Goal: Task Accomplishment & Management: Complete application form

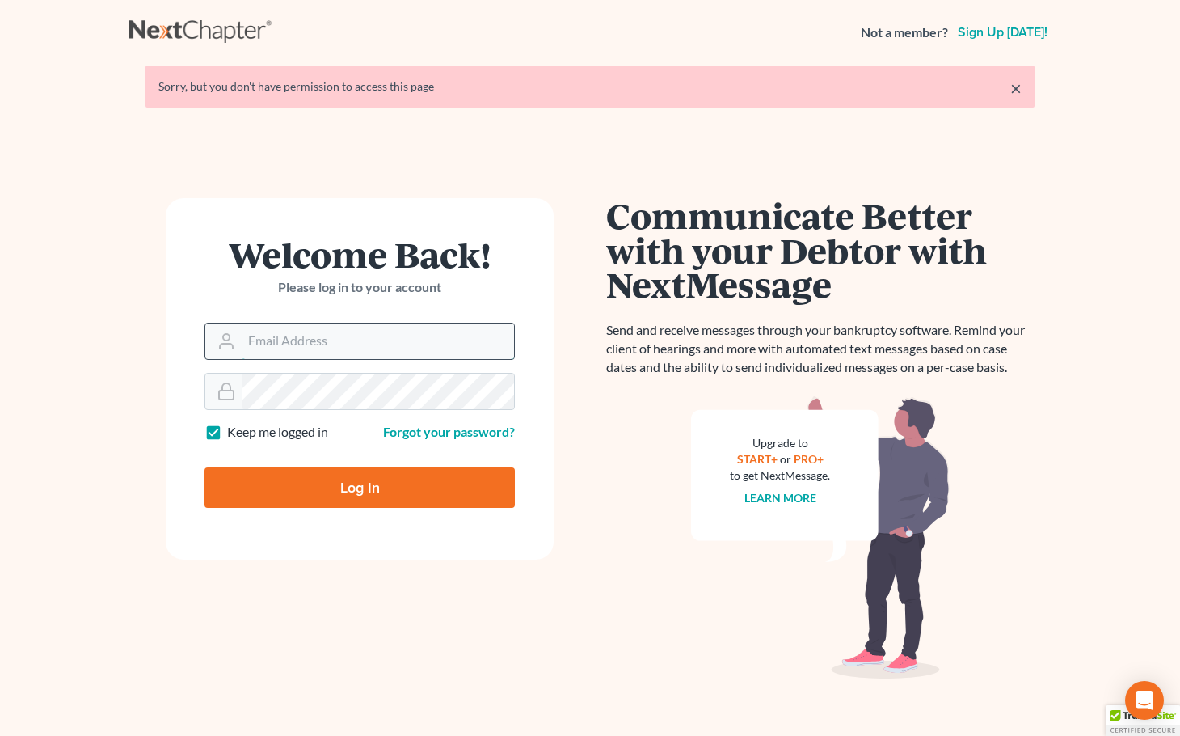
click at [325, 338] on input "Email Address" at bounding box center [378, 341] width 272 height 36
type input "[EMAIL_ADDRESS][DOMAIN_NAME]"
click at [383, 479] on input "Log In" at bounding box center [360, 487] width 310 height 40
type input "Thinking..."
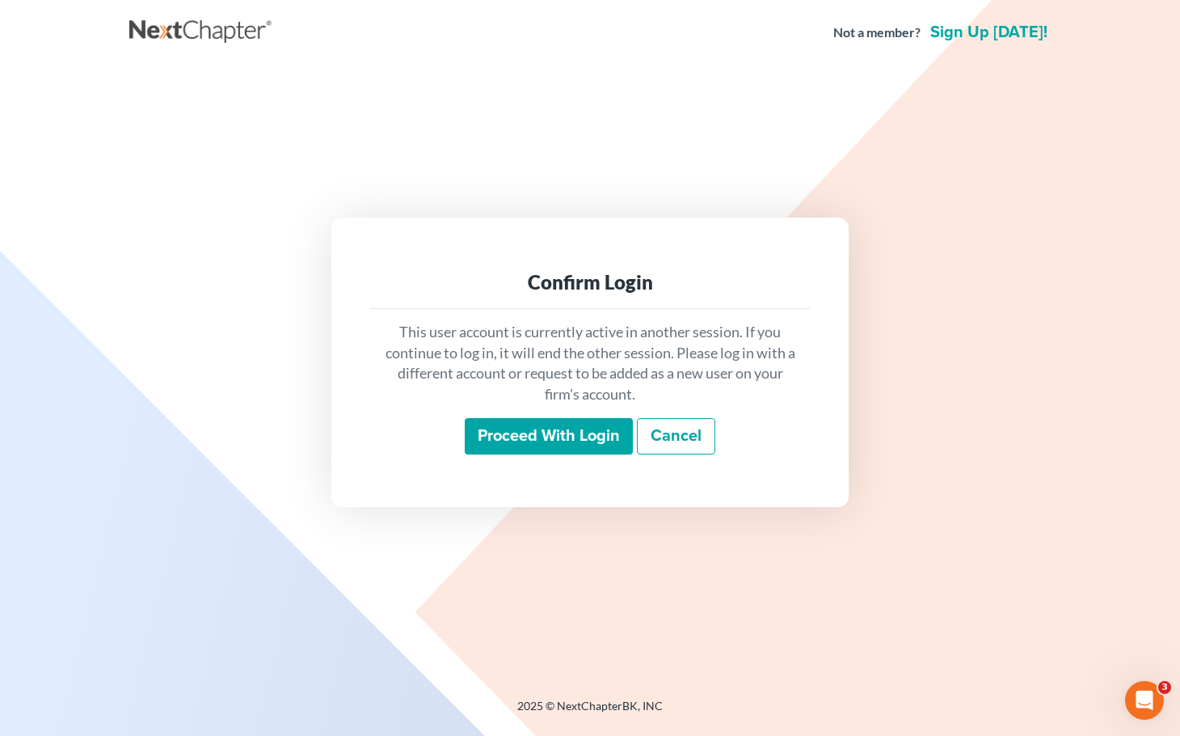
click at [539, 441] on input "Proceed with login" at bounding box center [549, 436] width 168 height 37
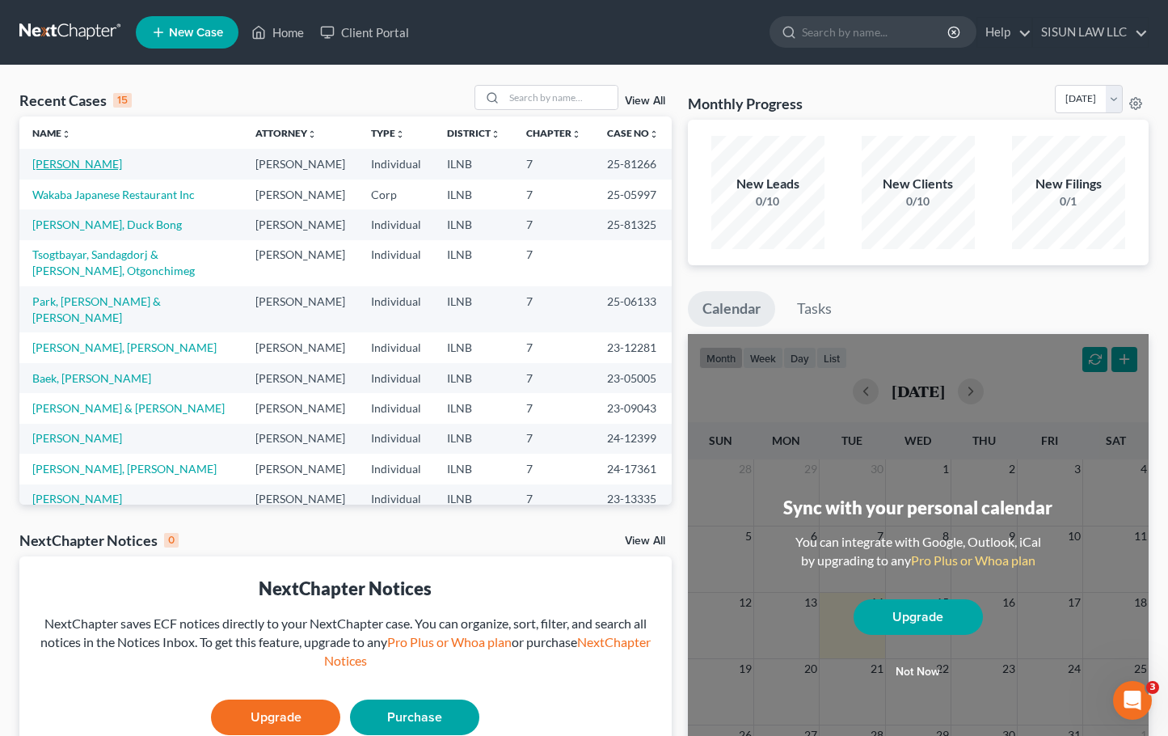
click at [90, 167] on link "[PERSON_NAME]" at bounding box center [77, 164] width 90 height 14
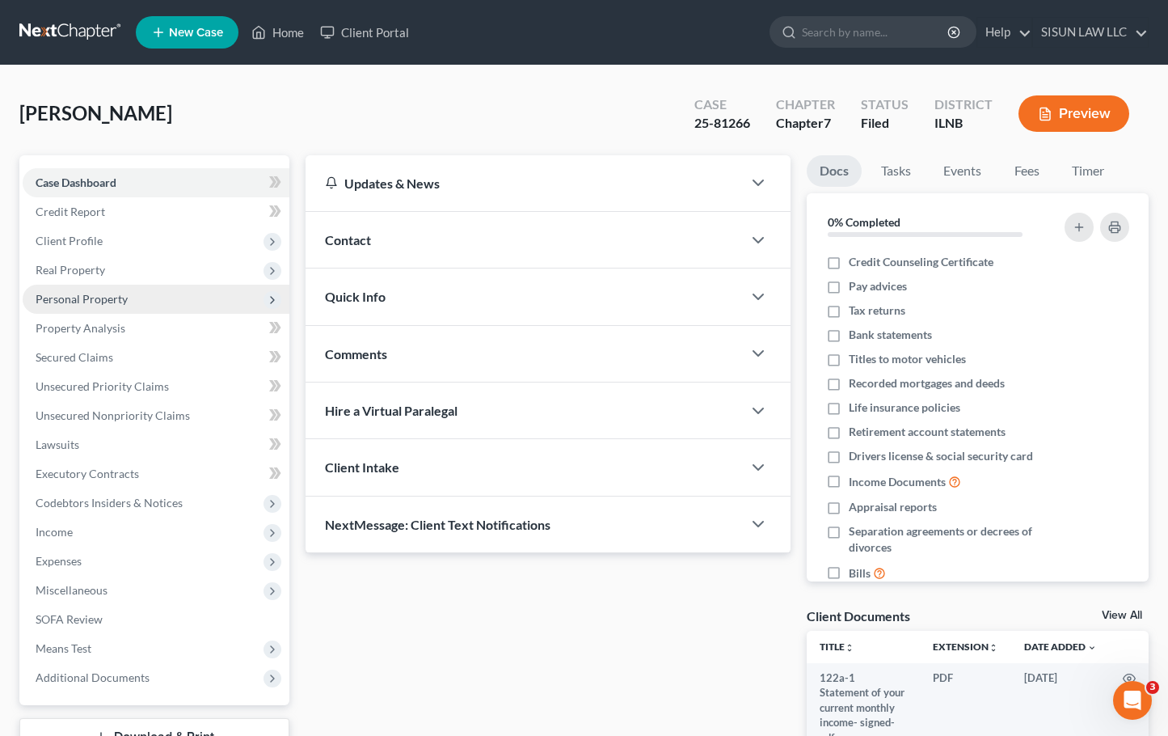
click at [175, 302] on span "Personal Property" at bounding box center [156, 299] width 267 height 29
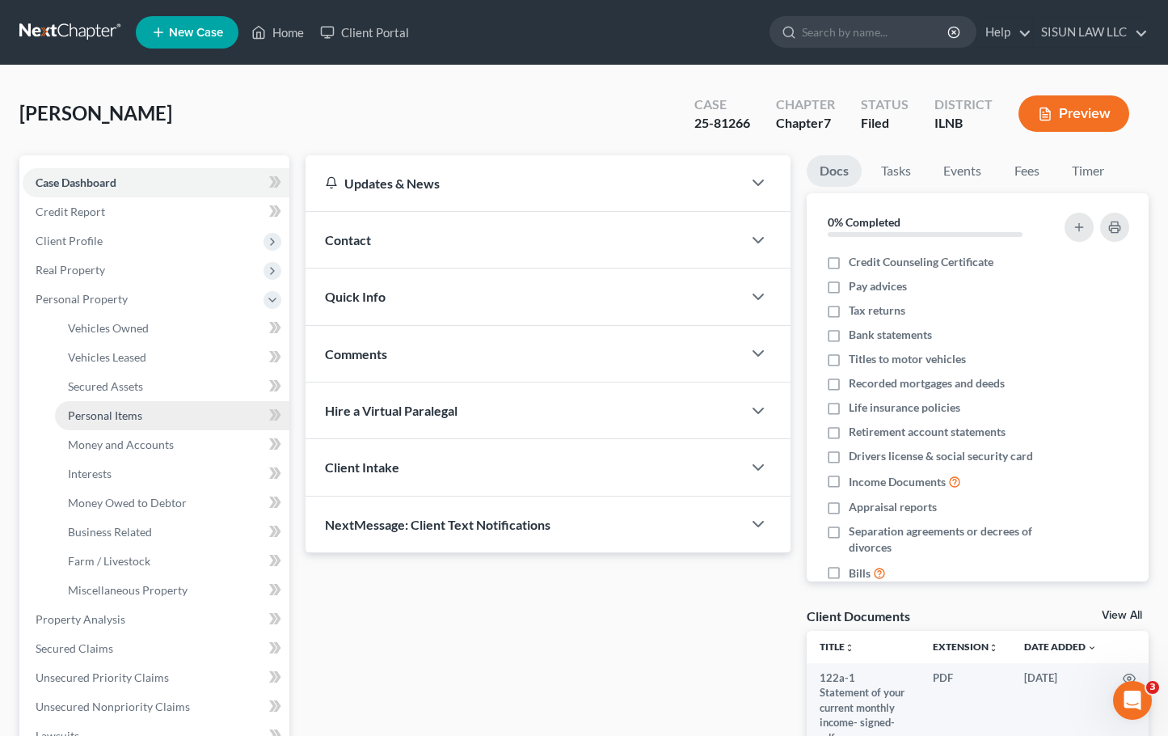
click at [189, 411] on link "Personal Items" at bounding box center [172, 415] width 234 height 29
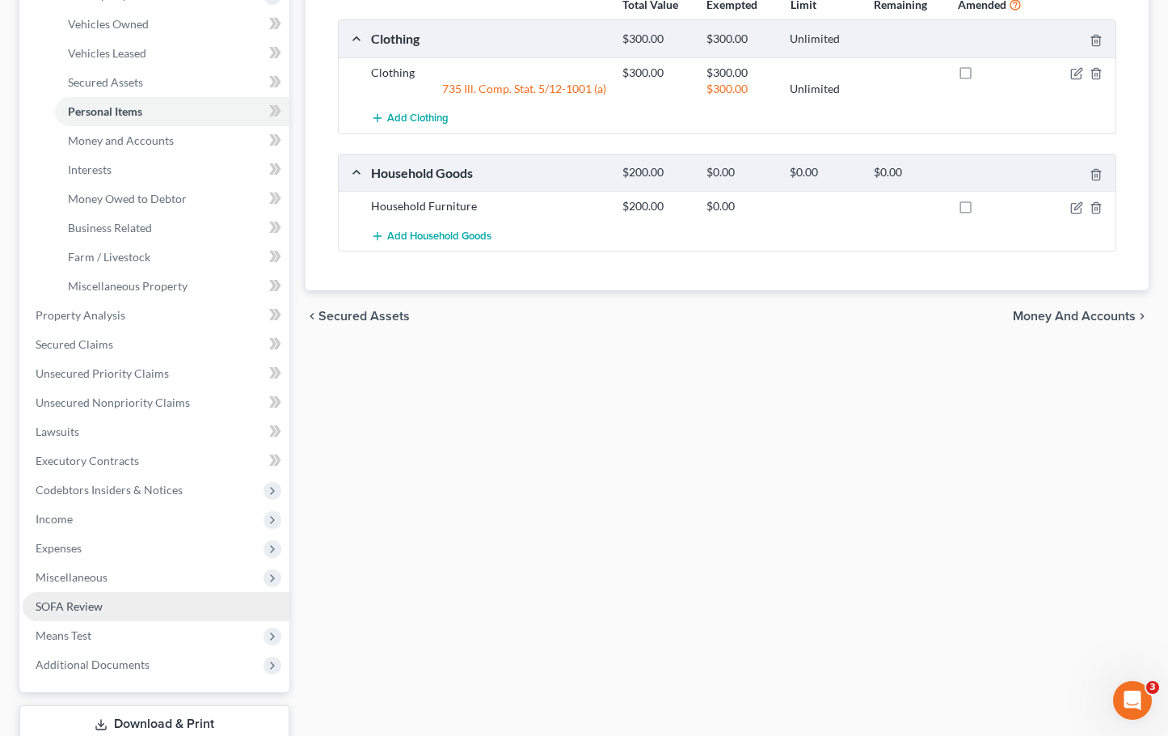
scroll to position [415, 0]
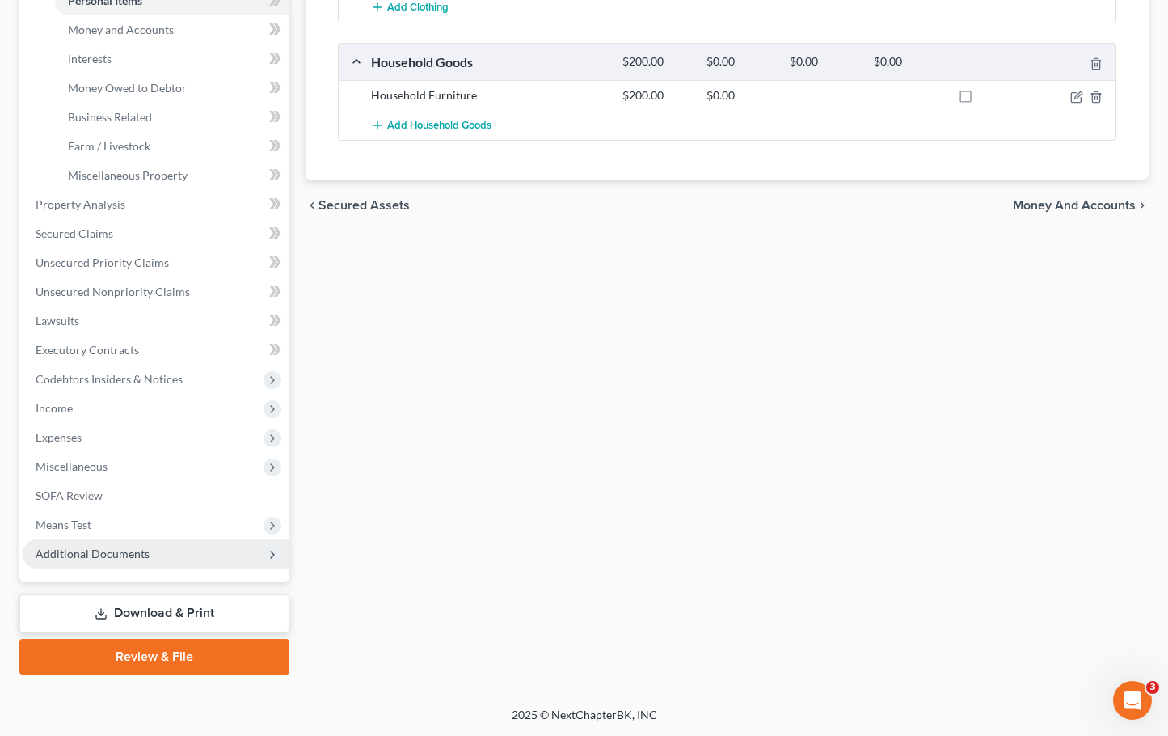
click at [107, 550] on span "Additional Documents" at bounding box center [93, 553] width 114 height 14
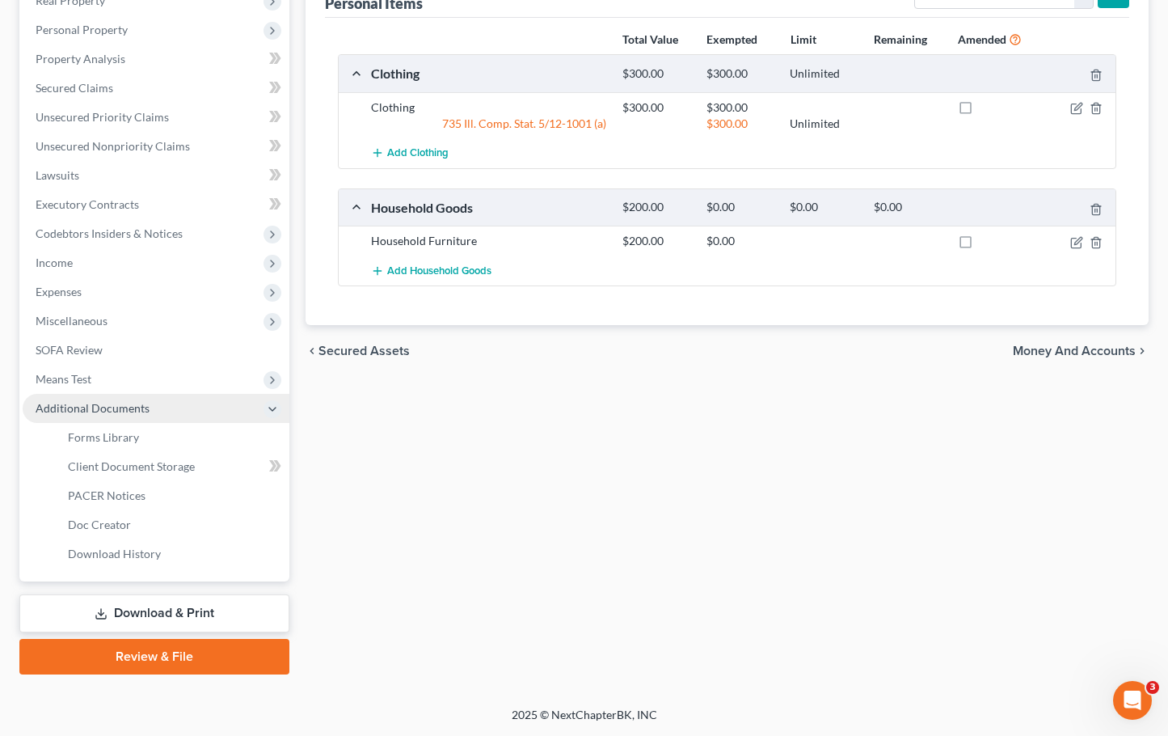
scroll to position [269, 0]
click at [155, 466] on span "Client Document Storage" at bounding box center [131, 466] width 127 height 14
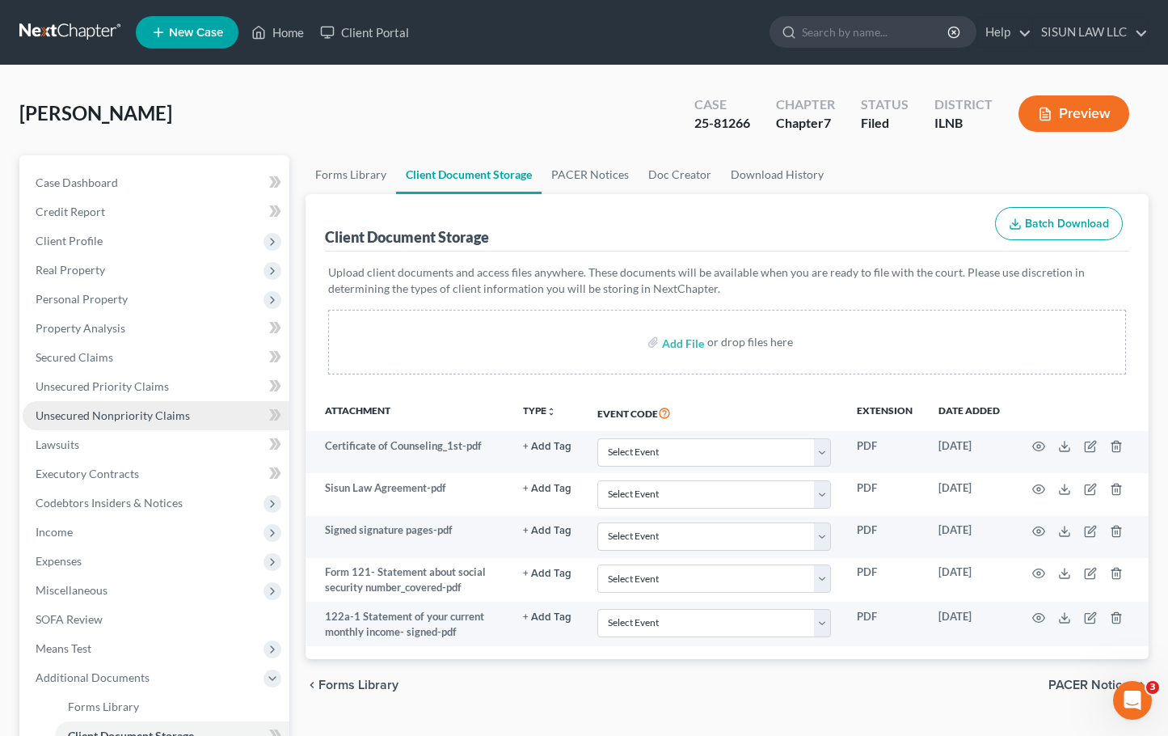
scroll to position [162, 0]
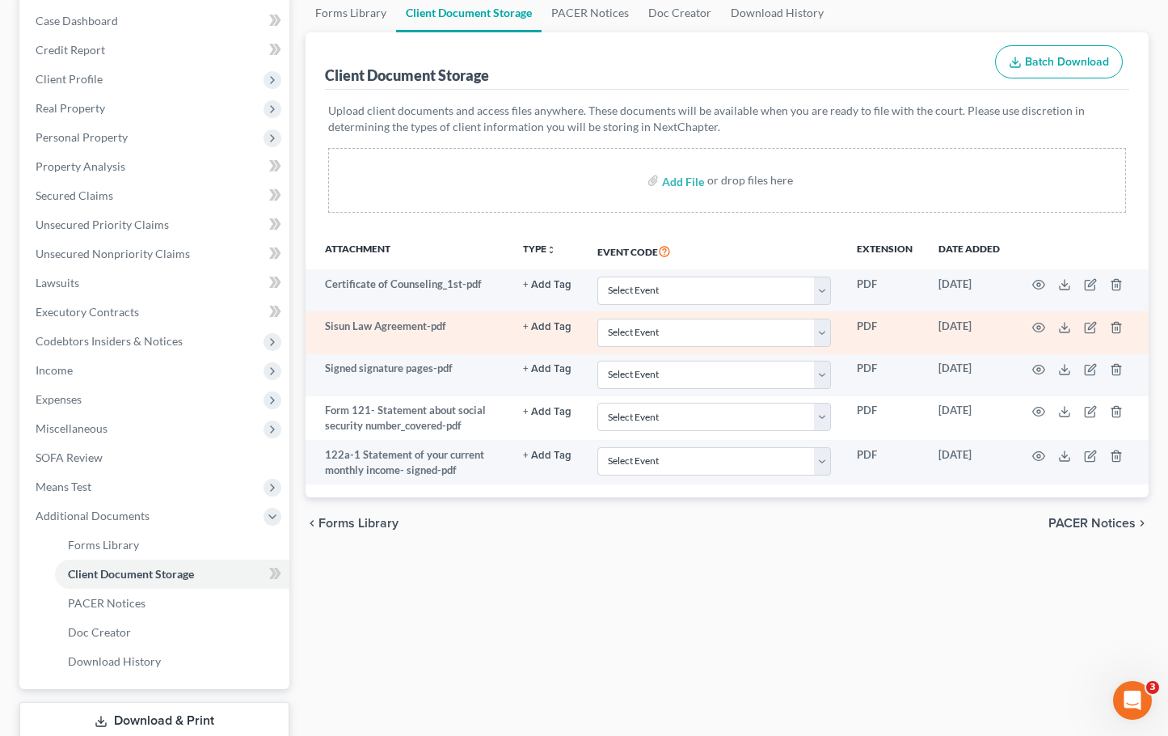
click at [408, 351] on td "Sisun Law Agreement-pdf" at bounding box center [408, 332] width 205 height 42
click at [407, 331] on td "Sisun Law Agreement-pdf" at bounding box center [408, 332] width 205 height 42
click at [1044, 328] on icon "button" at bounding box center [1039, 327] width 12 height 9
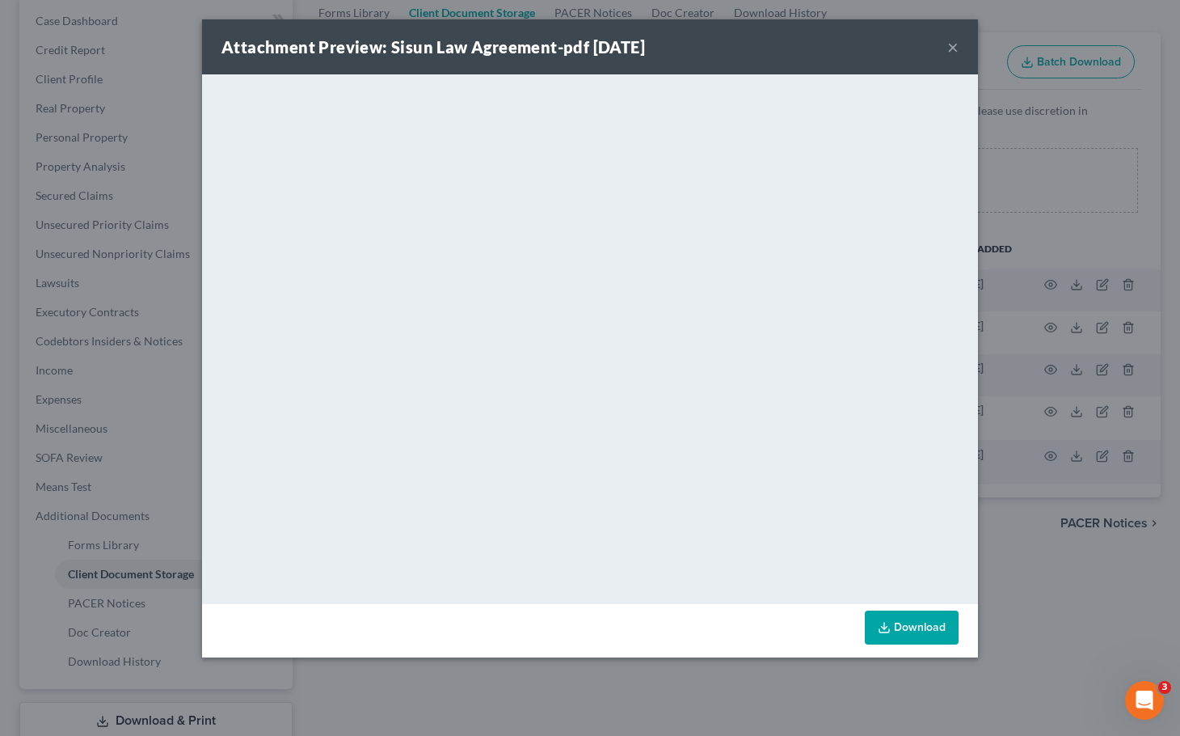
click at [956, 37] on button "×" at bounding box center [952, 46] width 11 height 19
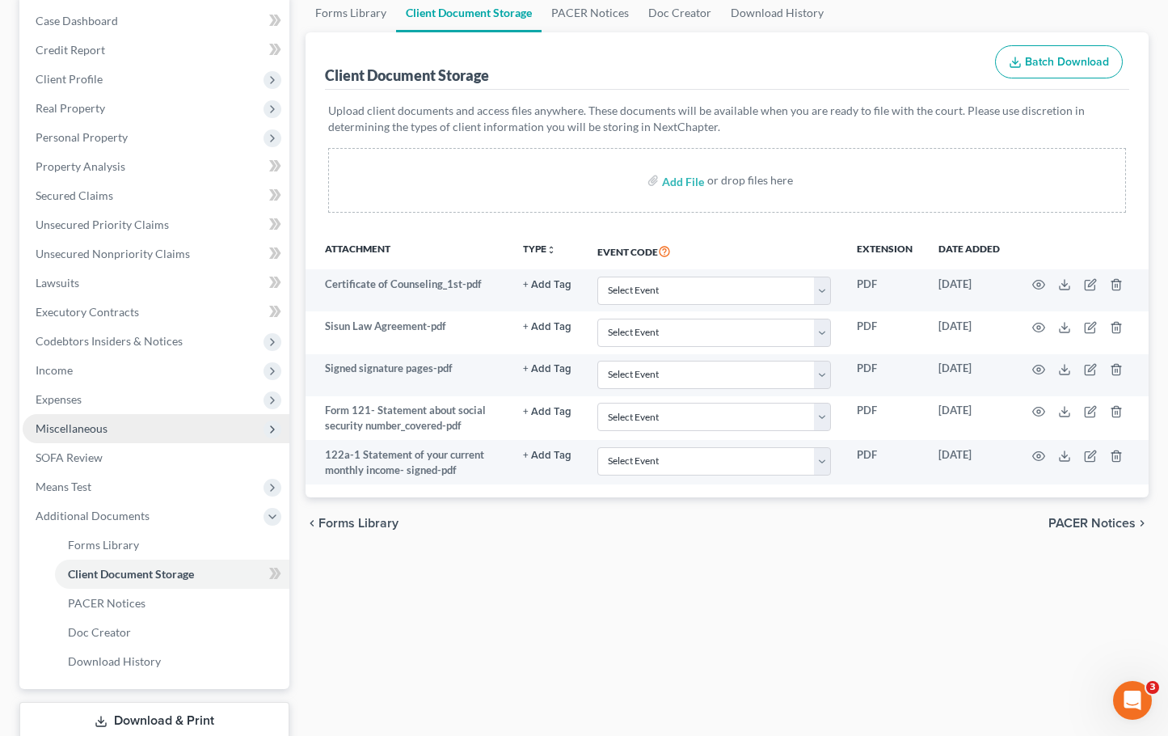
click at [101, 435] on span "Miscellaneous" at bounding box center [156, 428] width 267 height 29
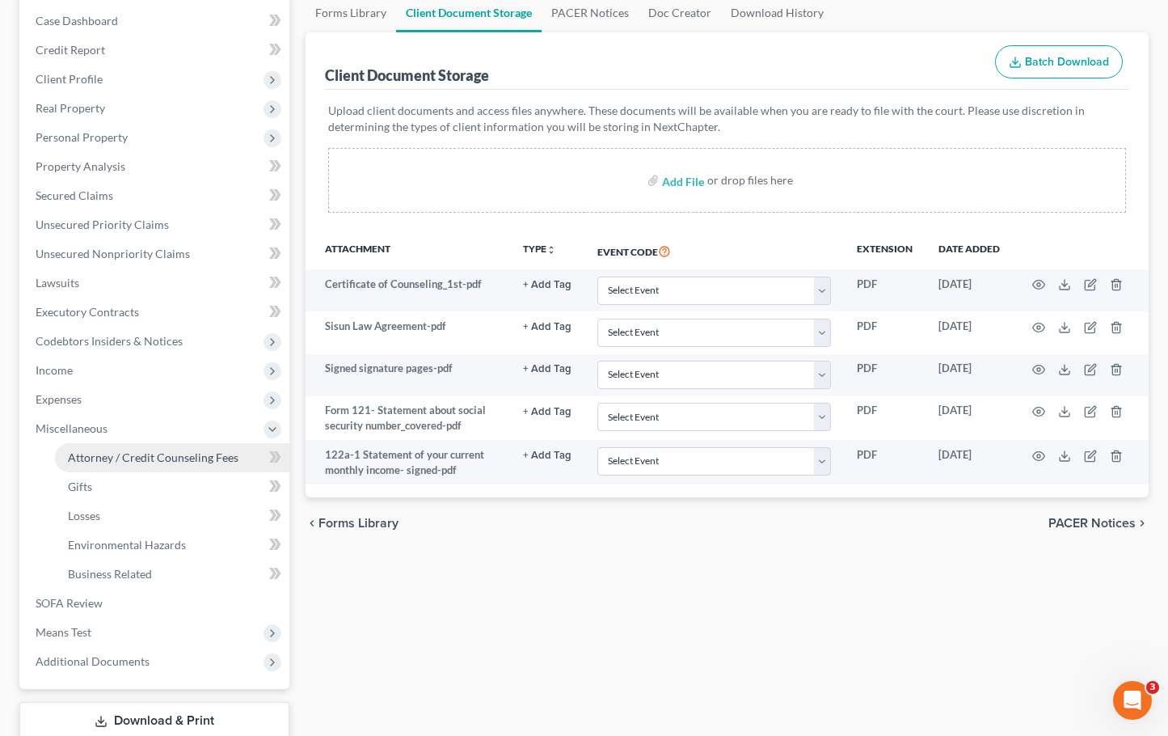
click at [161, 456] on span "Attorney / Credit Counseling Fees" at bounding box center [153, 457] width 171 height 14
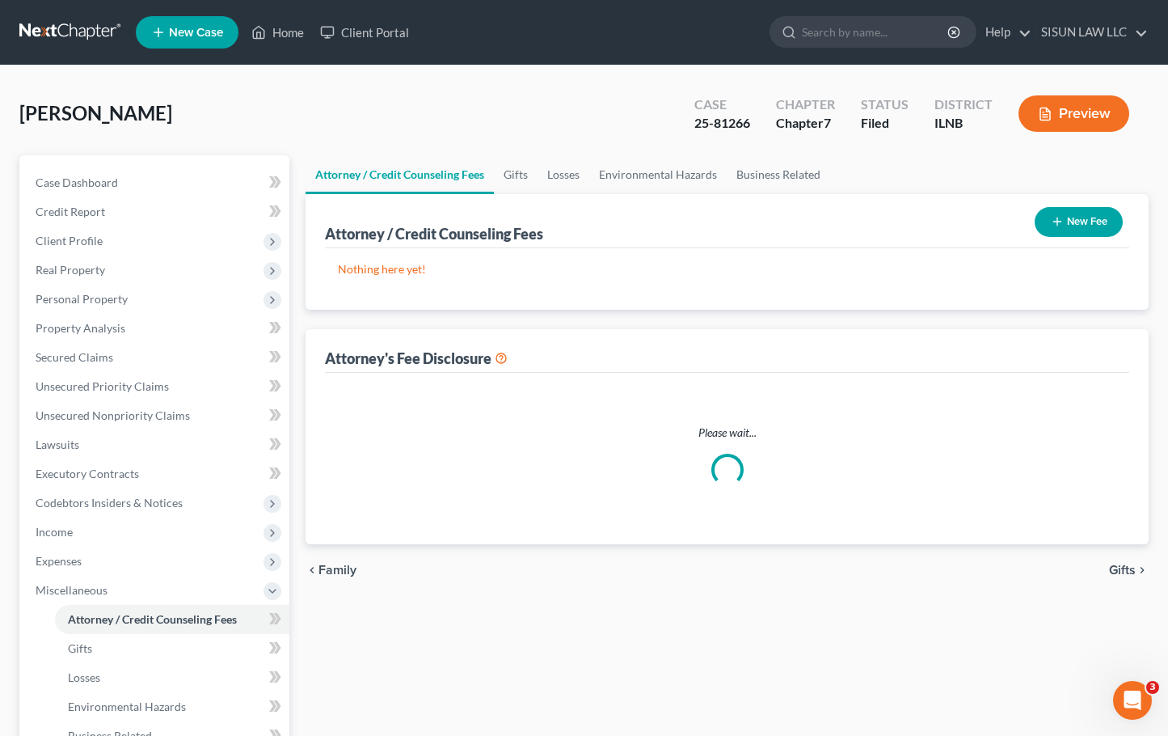
select select "0"
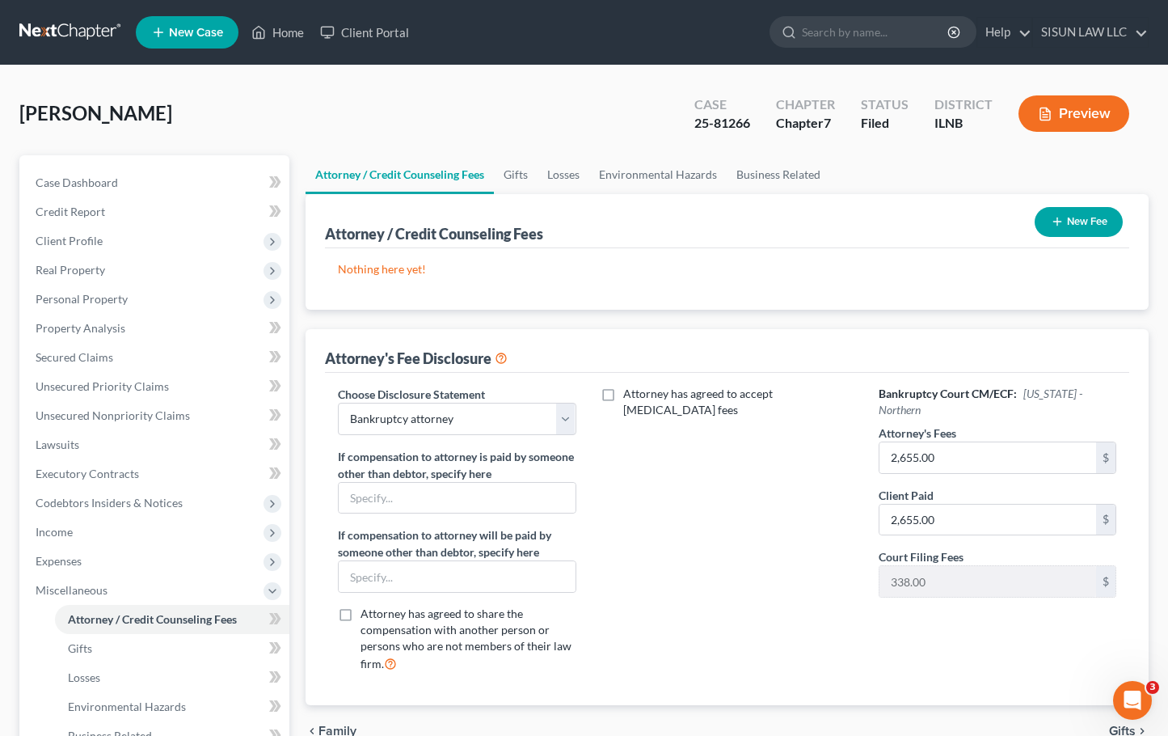
click at [1085, 207] on button "New Fee" at bounding box center [1079, 222] width 88 height 30
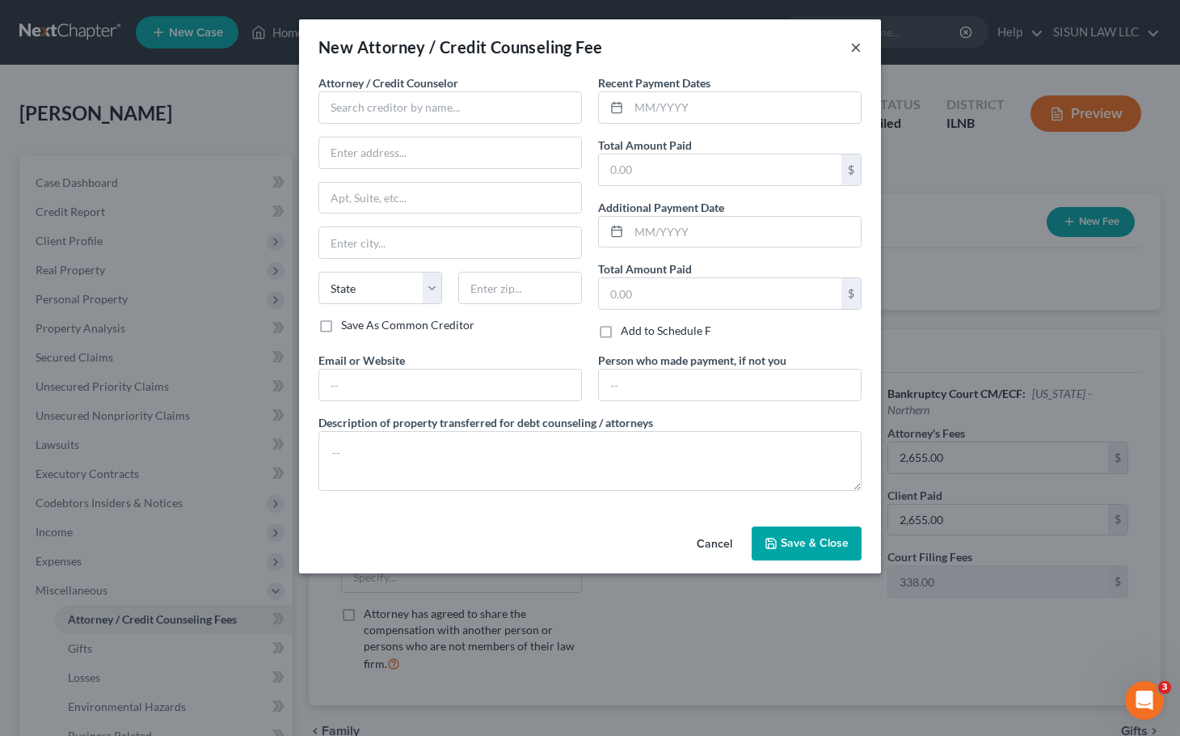
click at [860, 40] on button "×" at bounding box center [855, 46] width 11 height 19
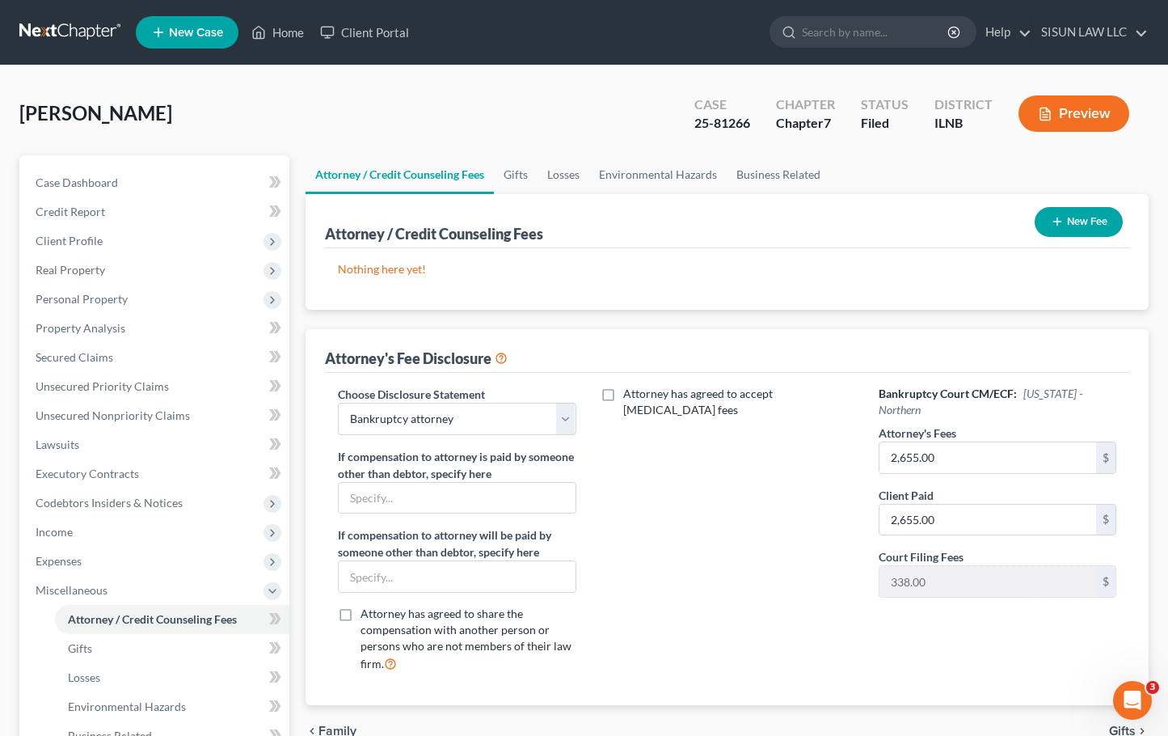
click at [84, 27] on link at bounding box center [70, 32] width 103 height 29
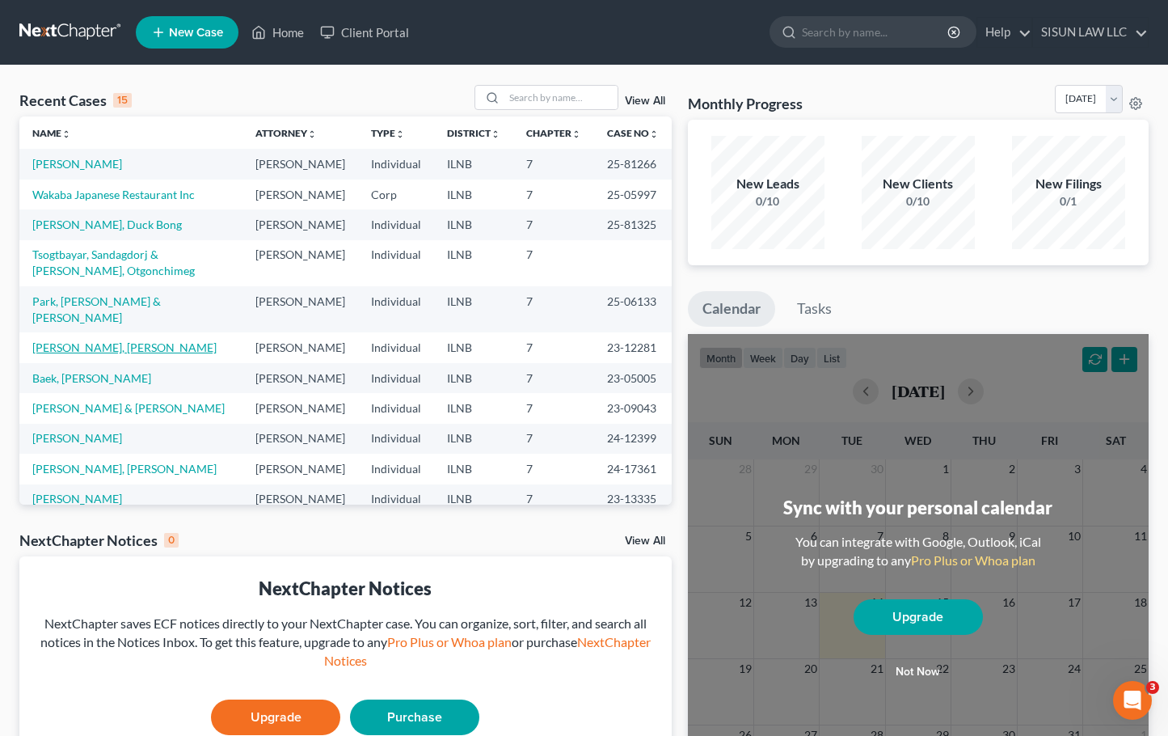
click at [83, 340] on link "Choi, Tai Kang" at bounding box center [124, 347] width 184 height 14
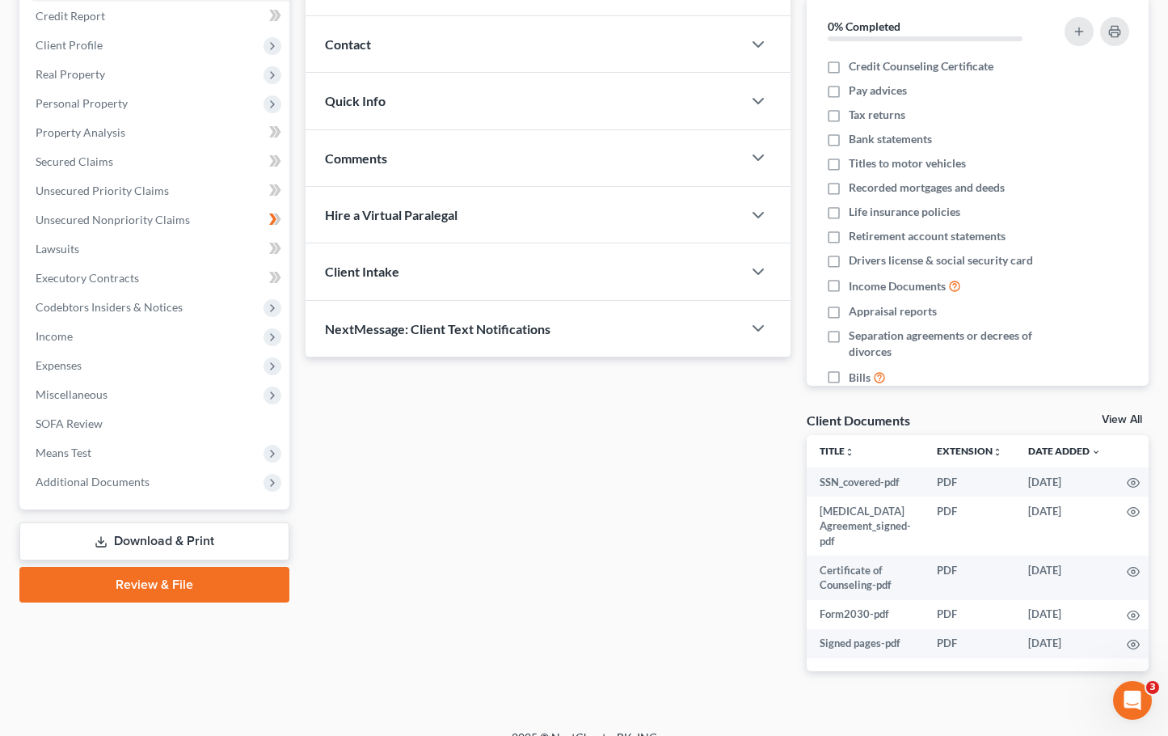
scroll to position [205, 0]
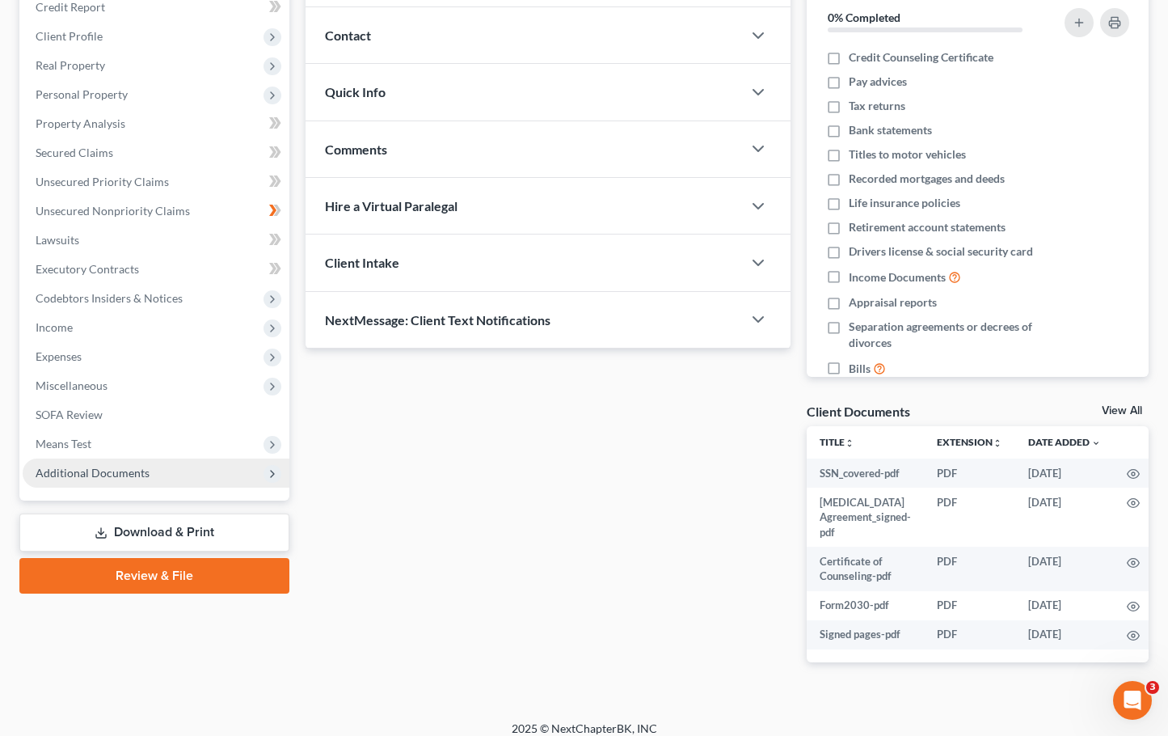
click at [263, 467] on span "Additional Documents" at bounding box center [156, 472] width 267 height 29
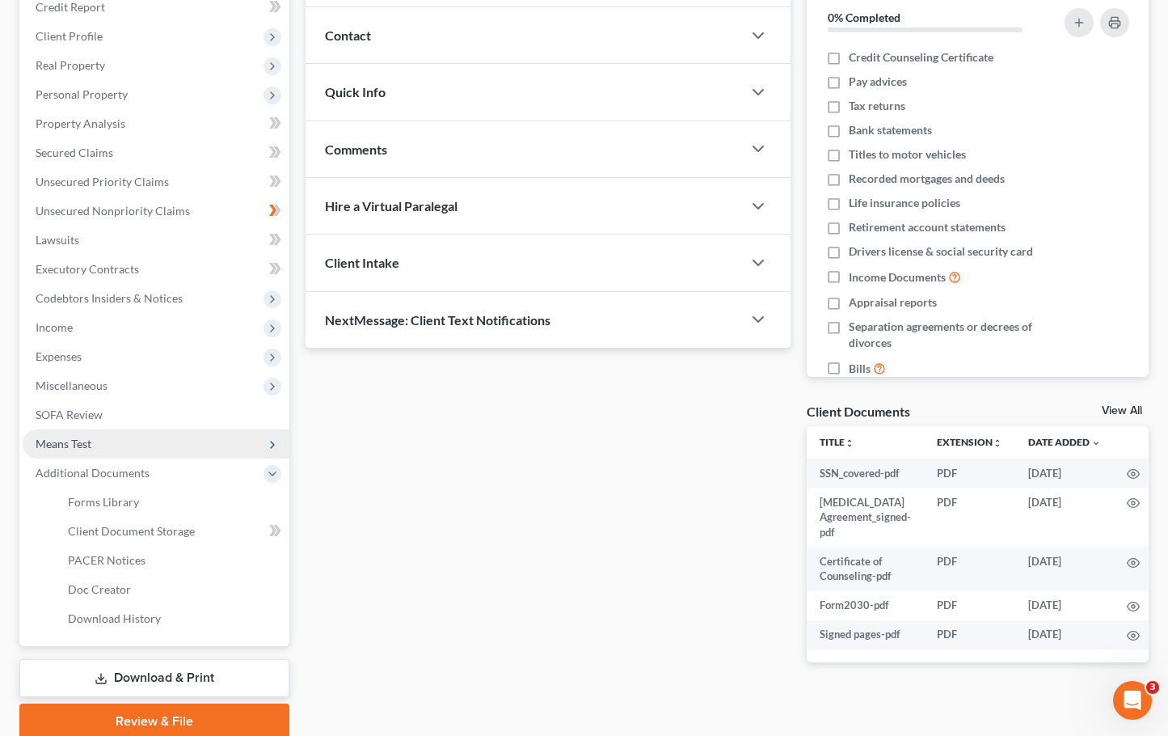
click at [245, 438] on span "Means Test" at bounding box center [156, 443] width 267 height 29
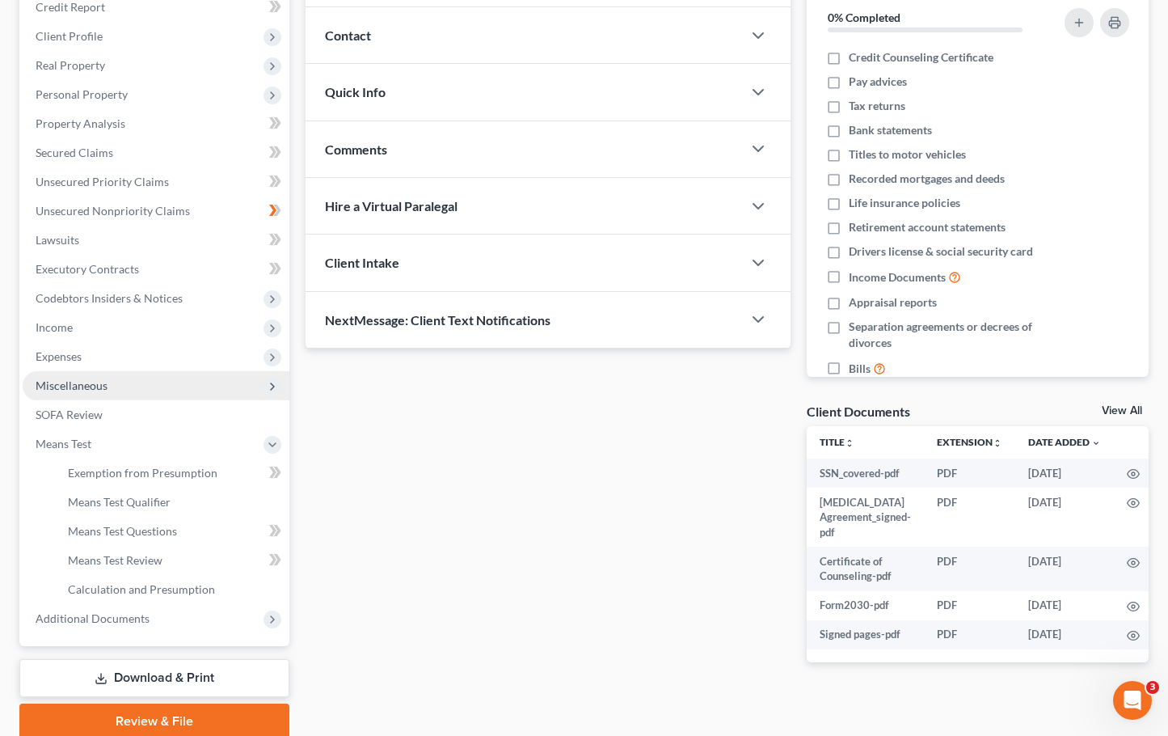
click at [261, 386] on span "Miscellaneous" at bounding box center [156, 385] width 267 height 29
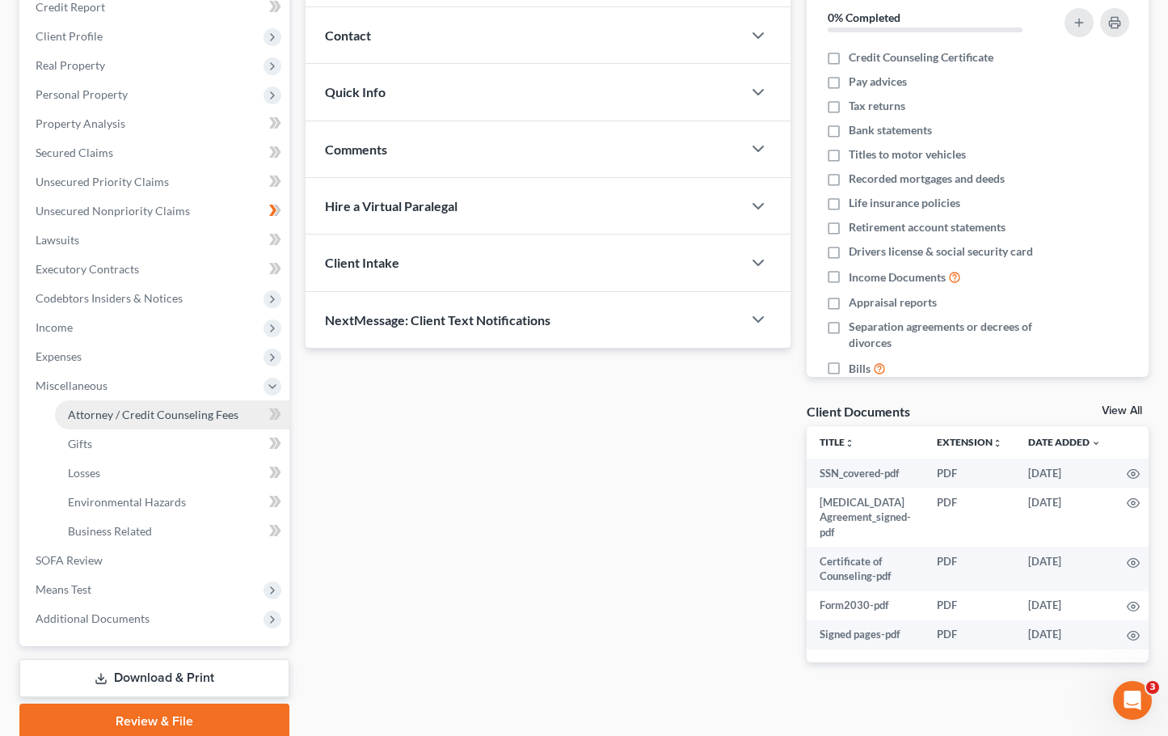
click at [175, 407] on span "Attorney / Credit Counseling Fees" at bounding box center [153, 414] width 171 height 14
select select "0"
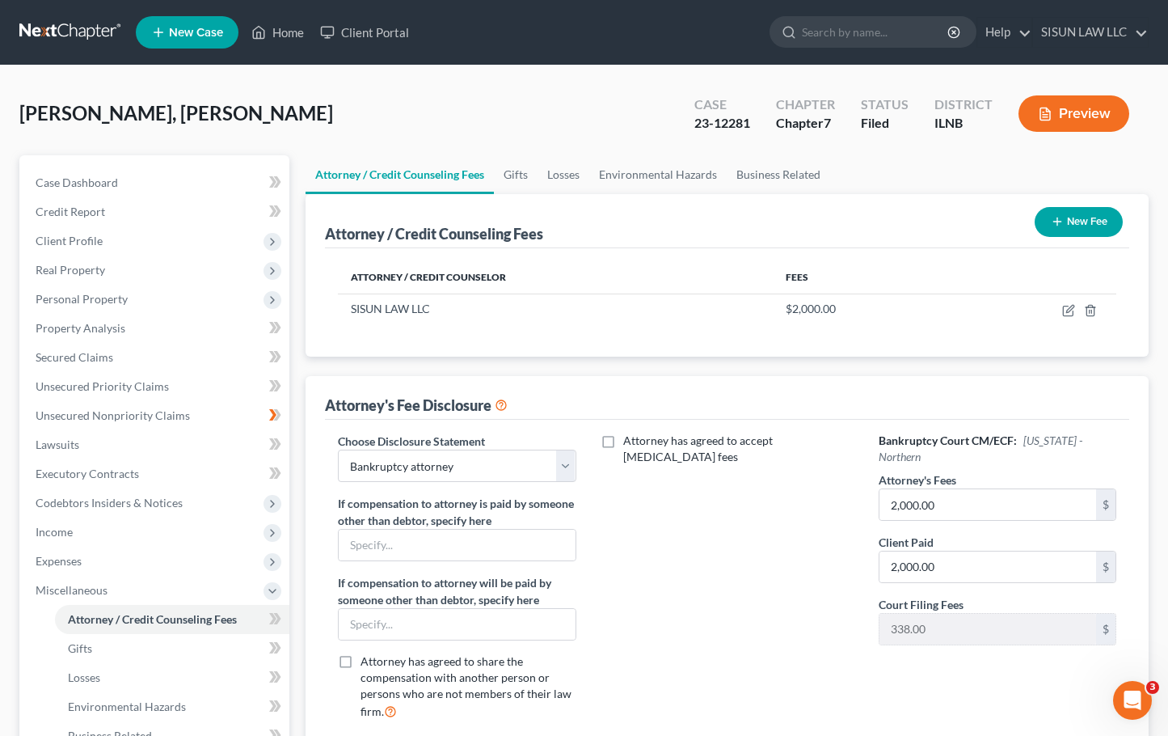
click at [50, 25] on link at bounding box center [70, 32] width 103 height 29
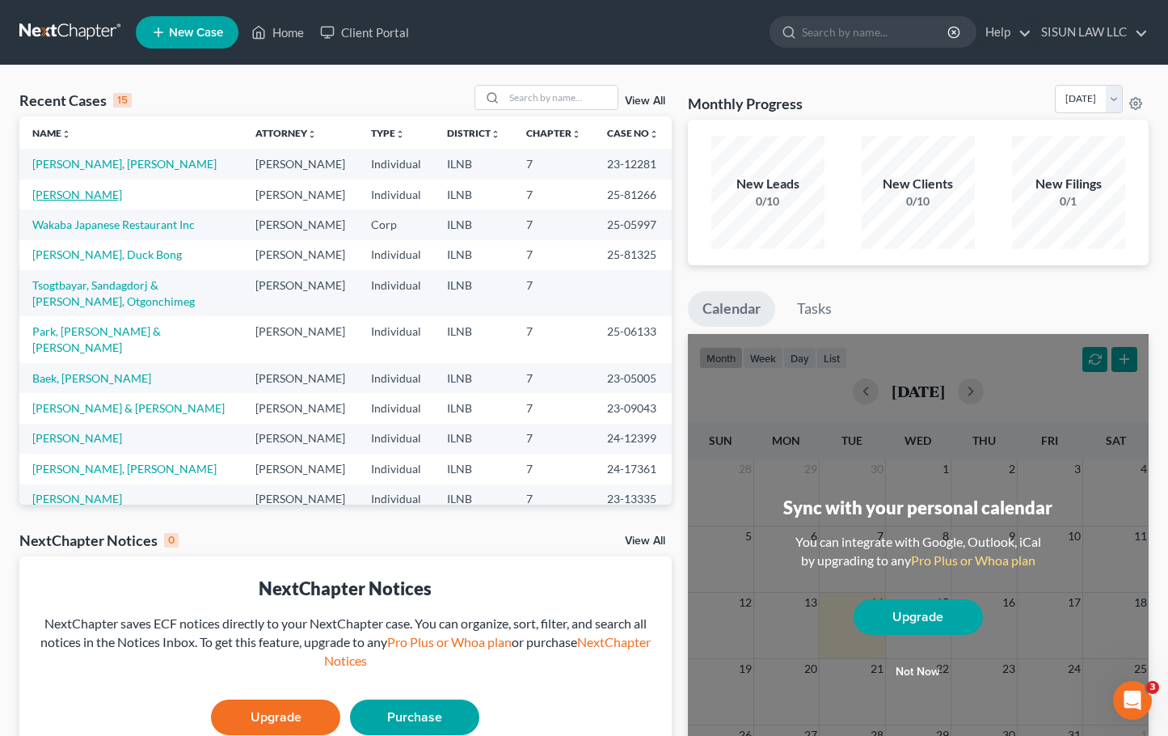
click at [50, 199] on link "[PERSON_NAME]" at bounding box center [77, 195] width 90 height 14
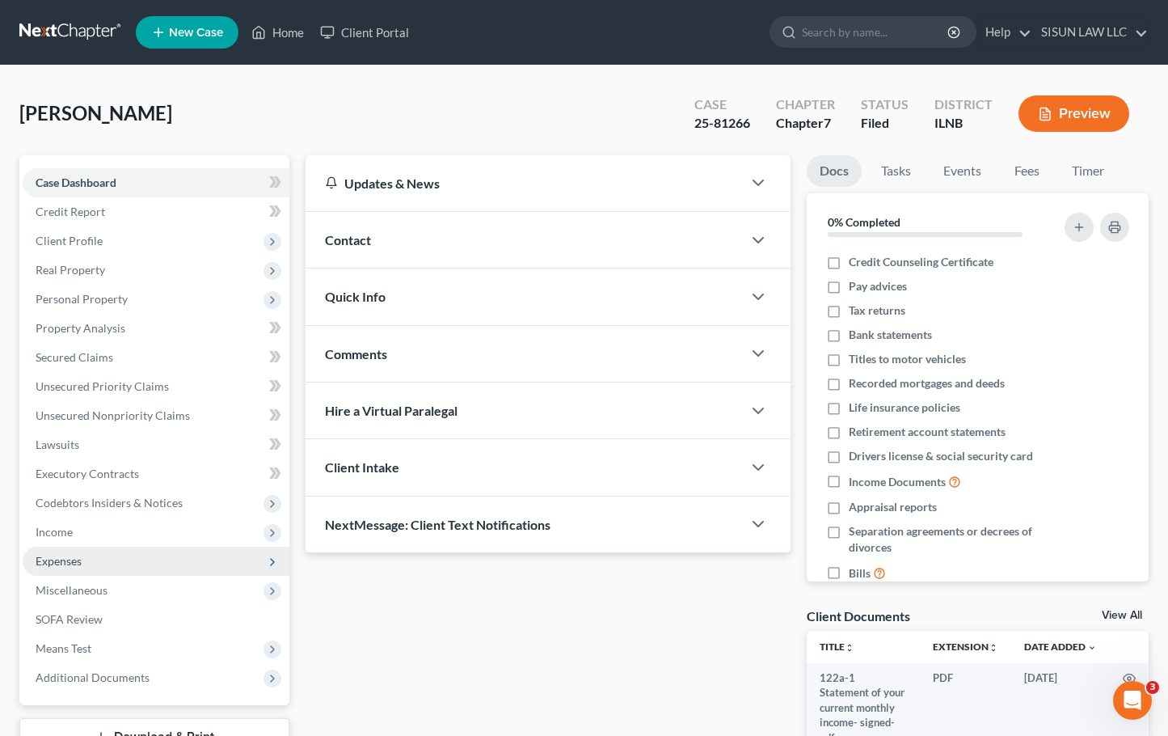
click at [120, 563] on span "Expenses" at bounding box center [156, 560] width 267 height 29
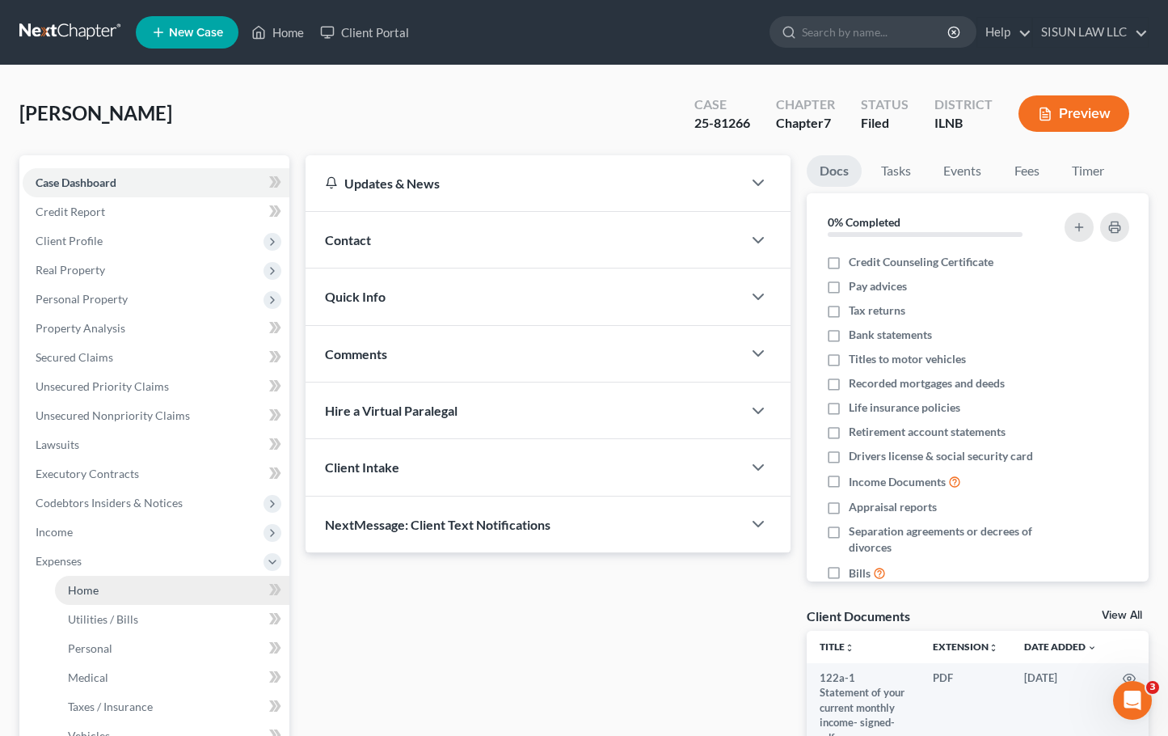
click at [89, 588] on span "Home" at bounding box center [83, 590] width 31 height 14
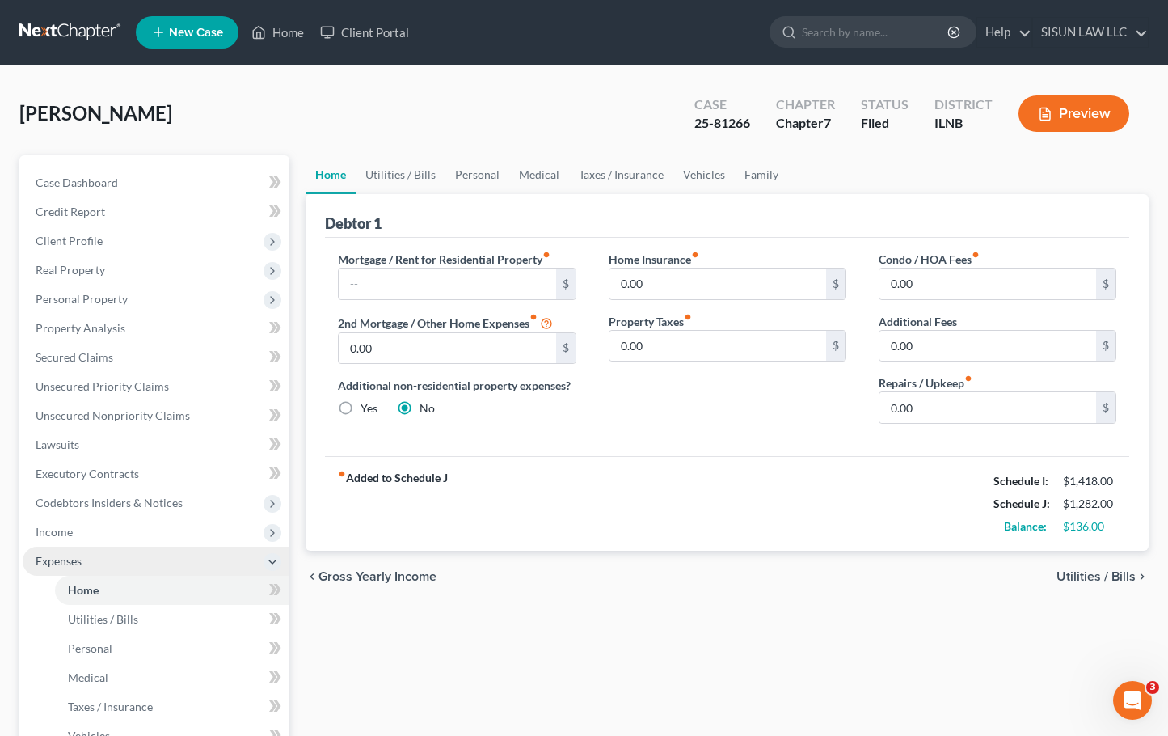
scroll to position [81, 0]
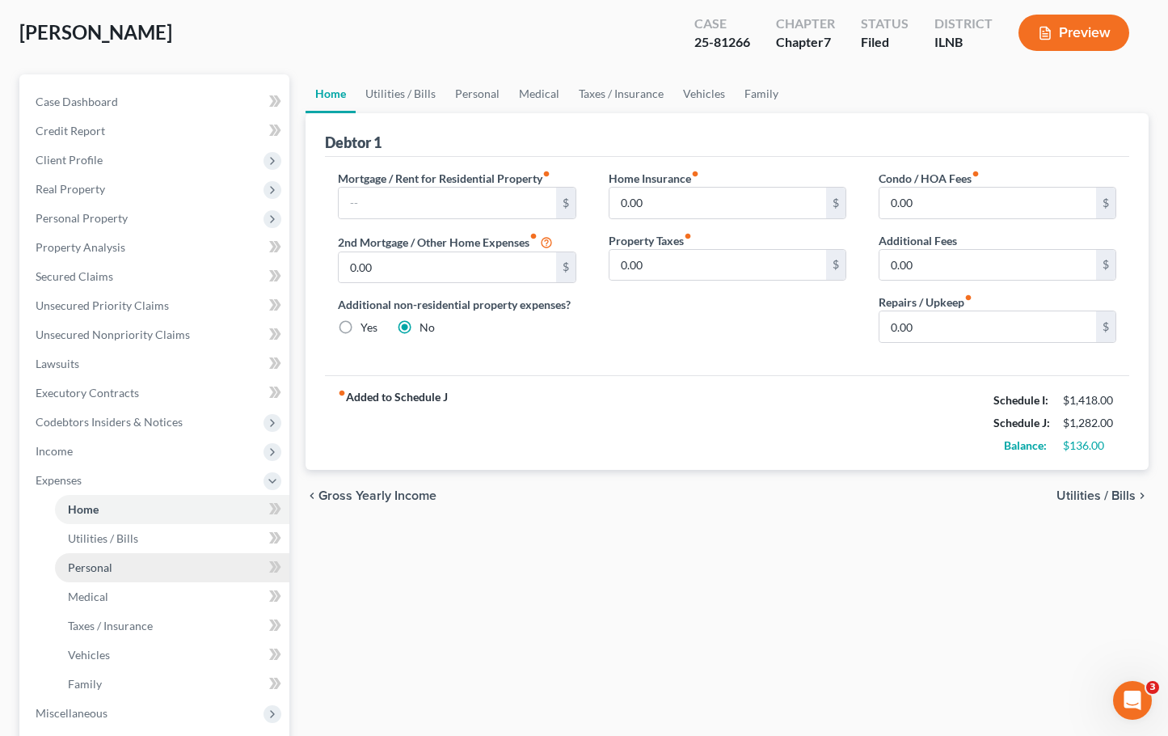
click at [221, 574] on link "Personal" at bounding box center [172, 567] width 234 height 29
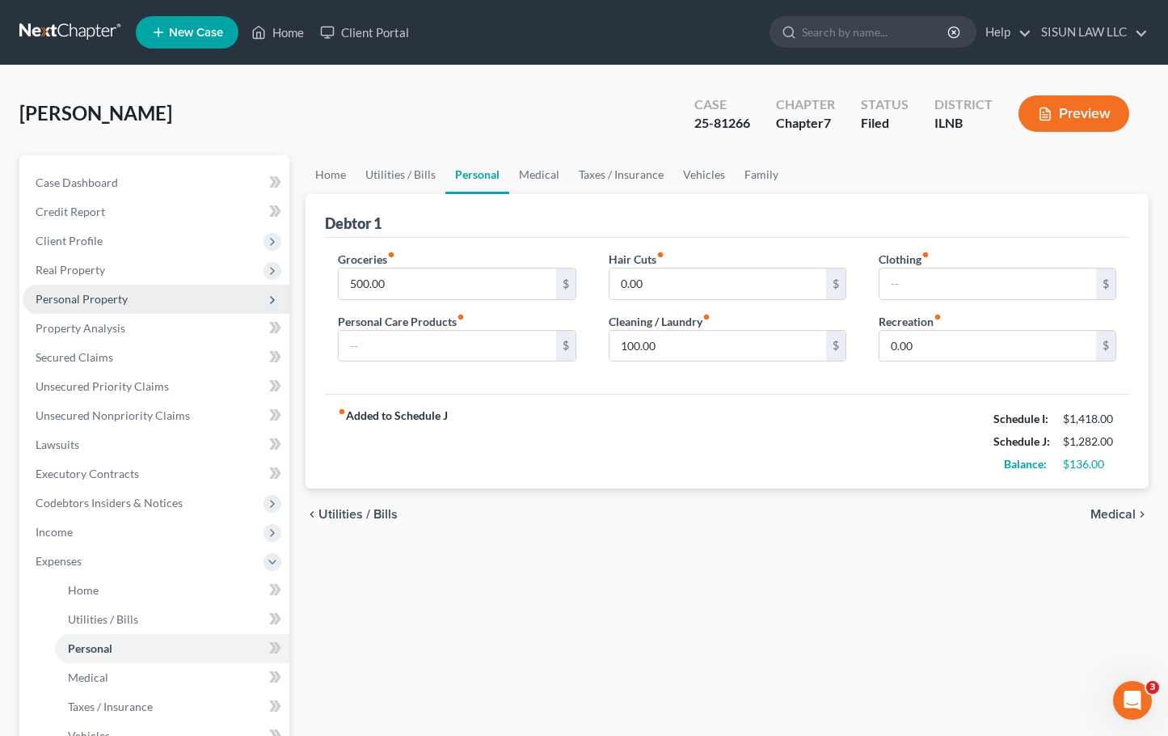
click at [118, 305] on span "Personal Property" at bounding box center [82, 299] width 92 height 14
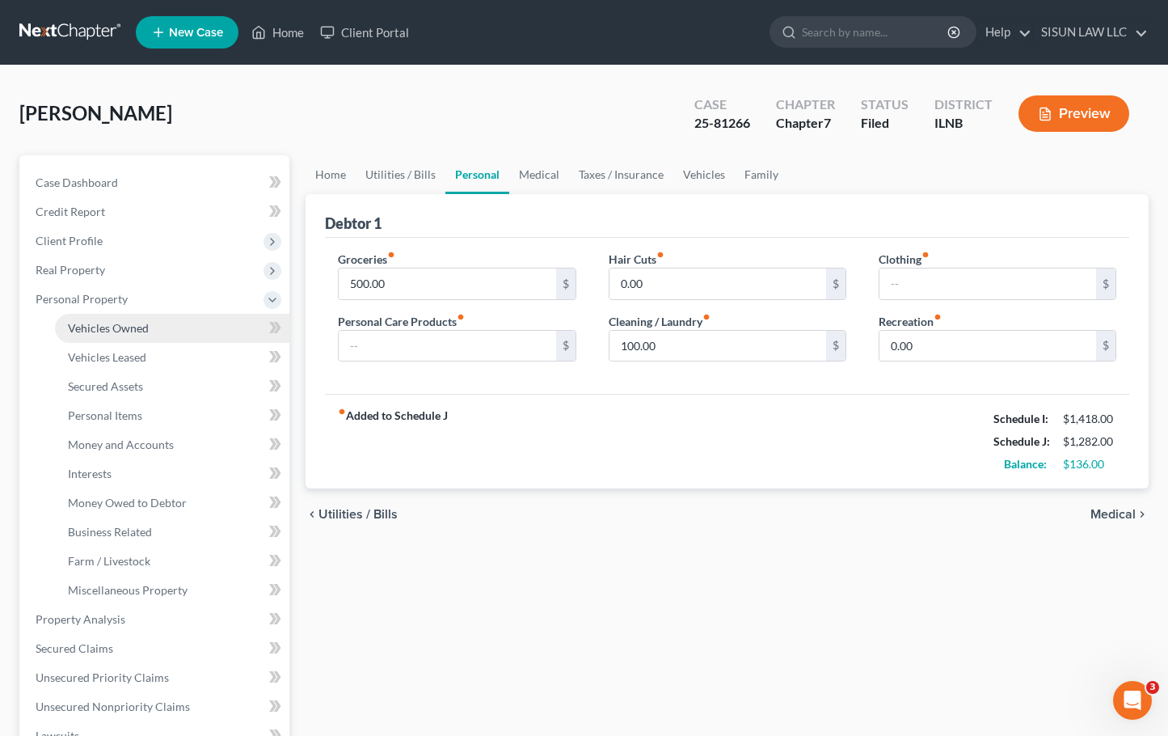
click at [189, 325] on link "Vehicles Owned" at bounding box center [172, 328] width 234 height 29
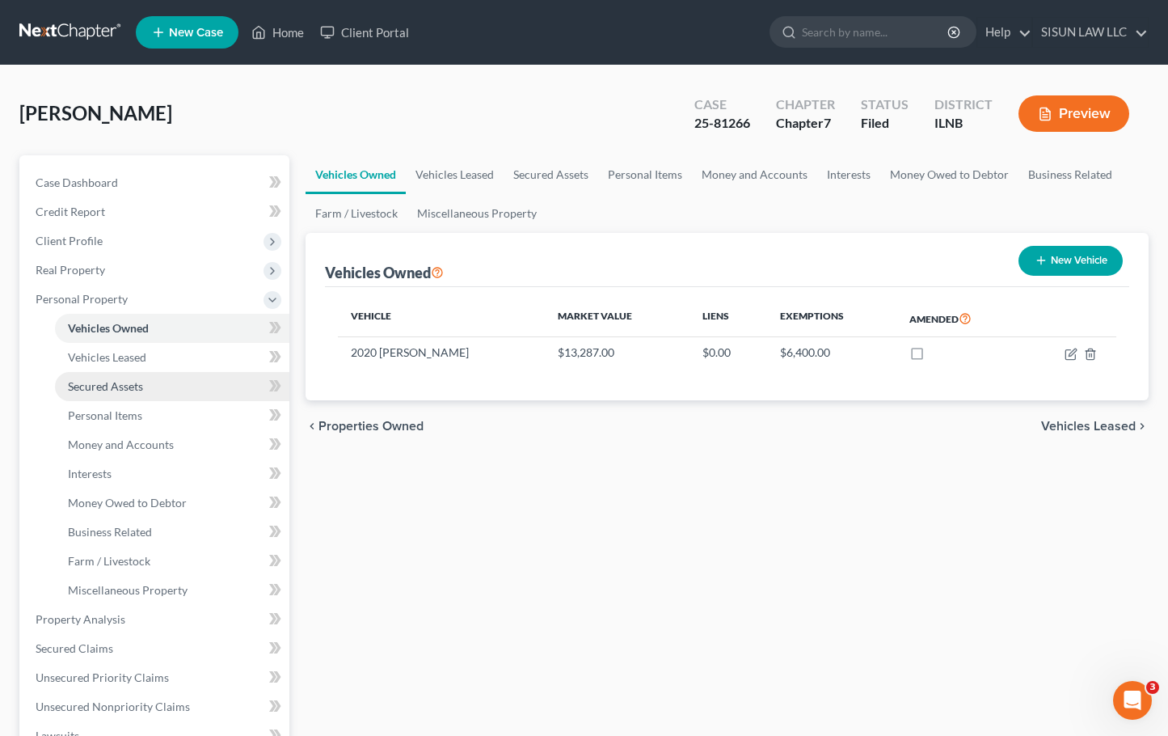
click at [173, 385] on link "Secured Assets" at bounding box center [172, 386] width 234 height 29
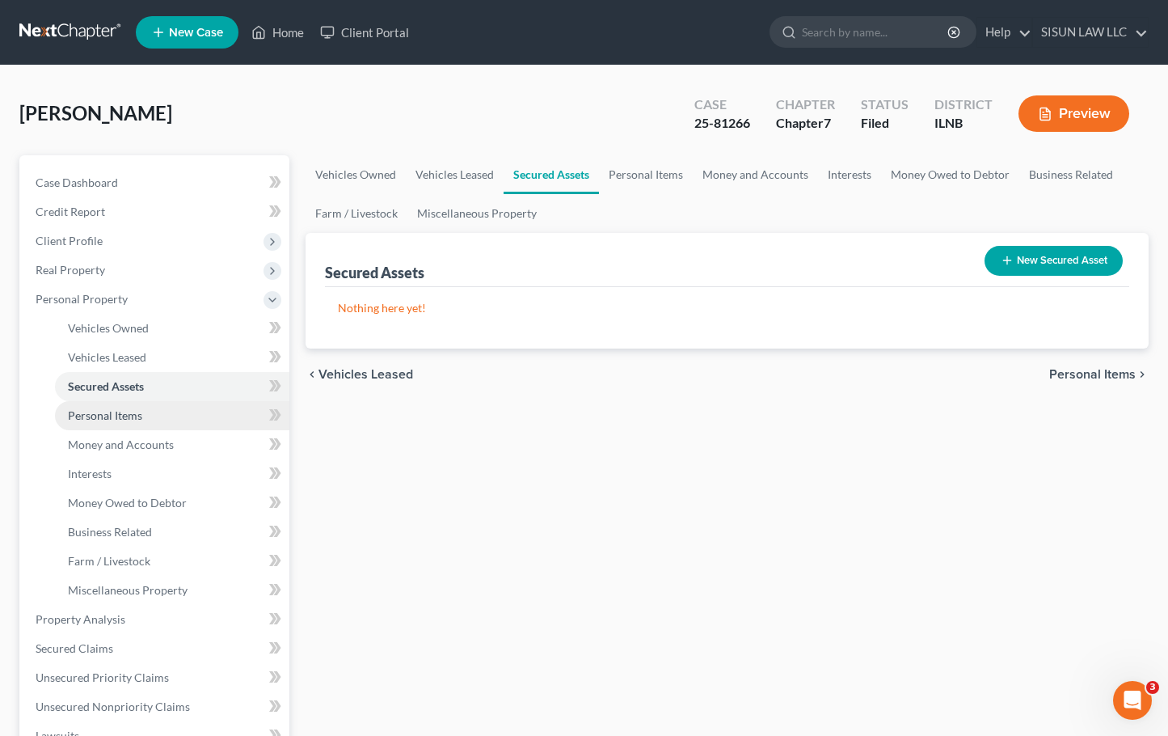
click at [191, 427] on link "Personal Items" at bounding box center [172, 415] width 234 height 29
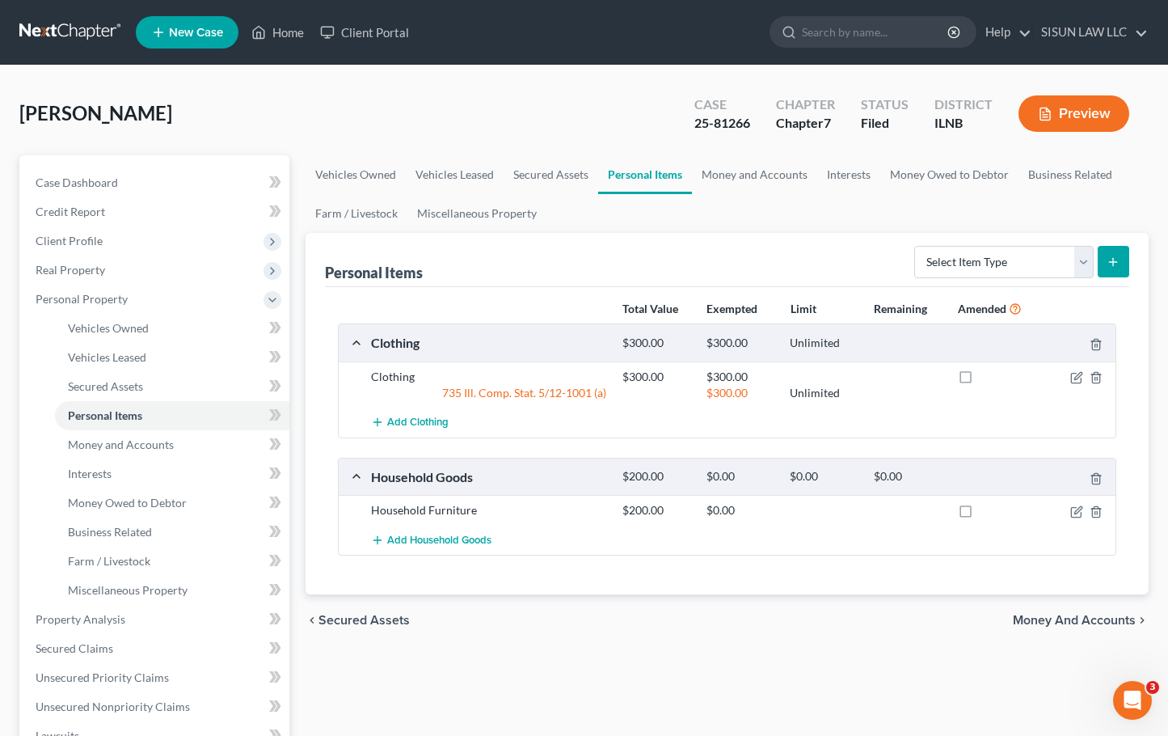
click at [1112, 264] on icon "submit" at bounding box center [1113, 261] width 13 height 13
click at [1057, 262] on select "Select Item Type Clothing Collectibles Of Value Electronics Firearms Household …" at bounding box center [1003, 262] width 179 height 32
click at [600, 264] on div "Personal Items Select Item Type Clothing Collectibles Of Value Electronics Fire…" at bounding box center [727, 260] width 804 height 54
click at [1046, 274] on select "Select Item Type Clothing Collectibles Of Value Electronics Firearms Household …" at bounding box center [1003, 262] width 179 height 32
select select "sports_and_hobby_equipment"
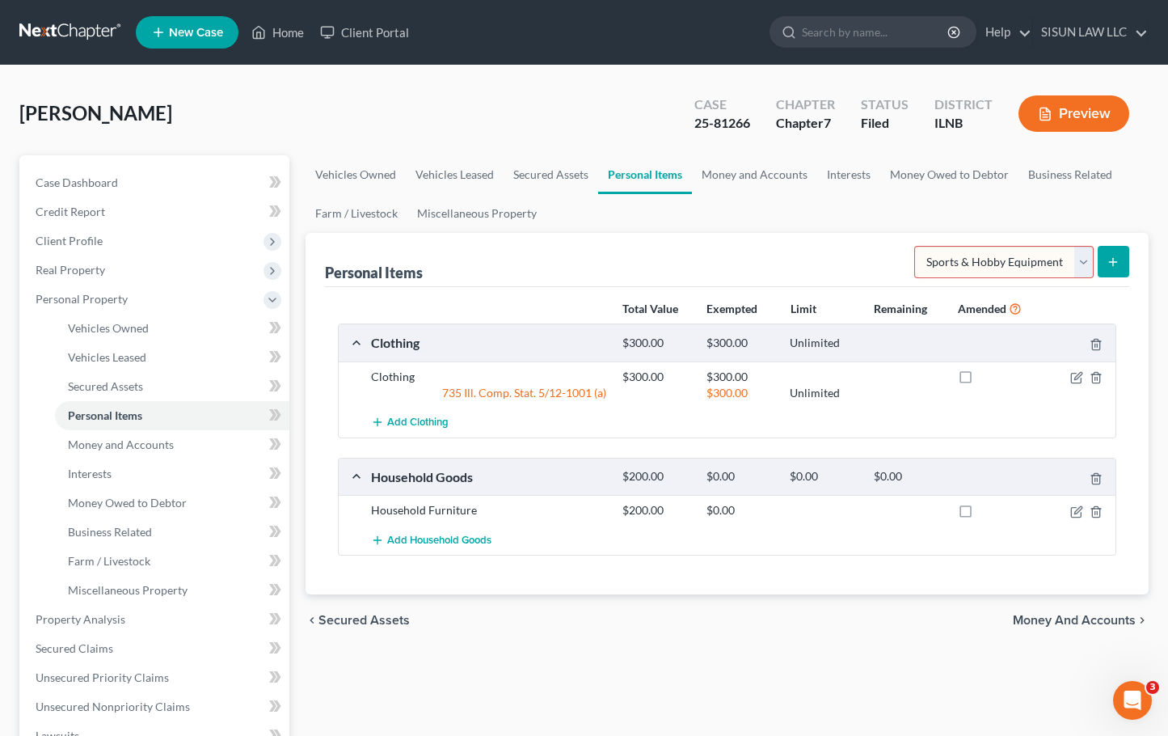
click at [916, 246] on select "Select Item Type Clothing Collectibles Of Value Electronics Firearms Household …" at bounding box center [1003, 262] width 179 height 32
drag, startPoint x: 1064, startPoint y: 263, endPoint x: 938, endPoint y: 262, distance: 126.1
click at [938, 261] on select "Select Item Type Clothing Collectibles Of Value Electronics Firearms Household …" at bounding box center [1003, 262] width 179 height 32
click at [788, 175] on link "Money and Accounts" at bounding box center [754, 174] width 125 height 39
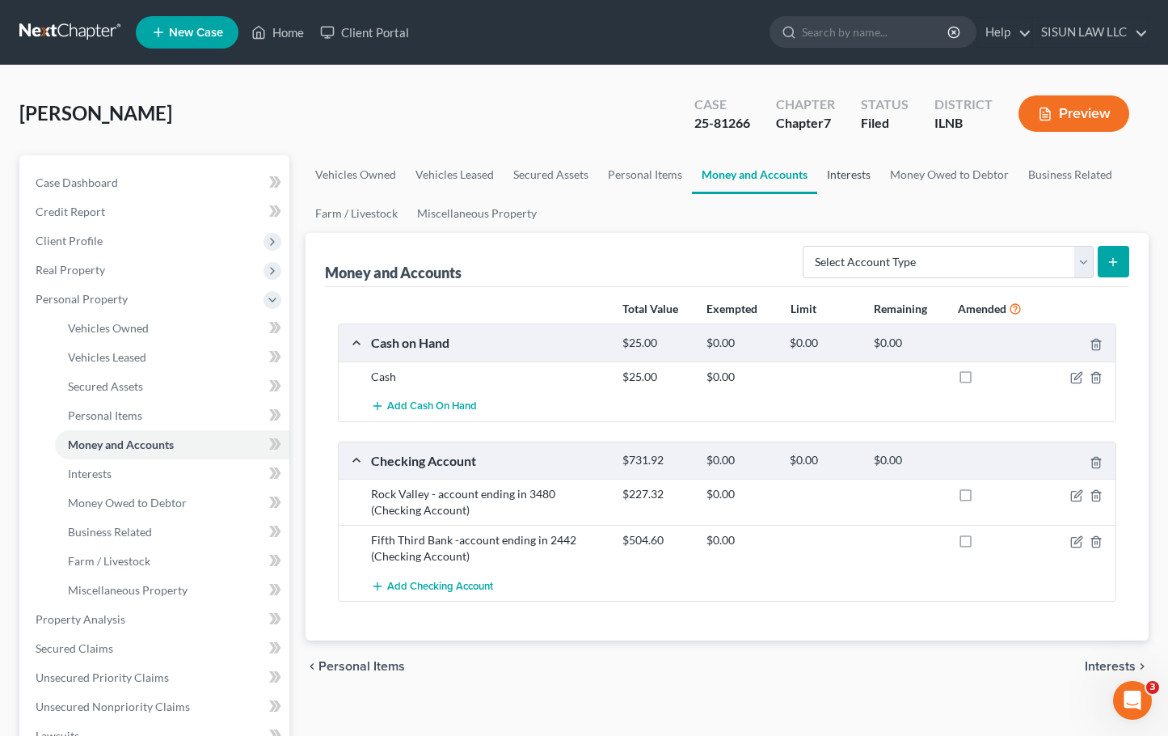
click at [873, 175] on link "Interests" at bounding box center [848, 174] width 63 height 39
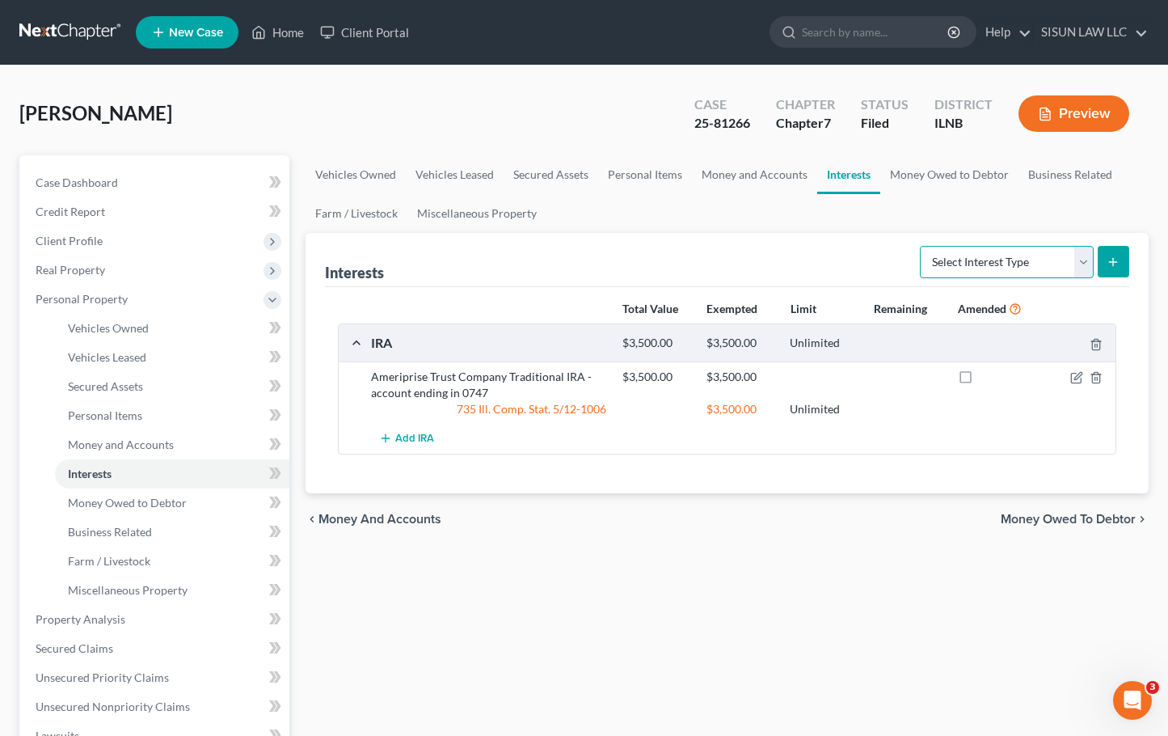
click at [978, 259] on select "Select Interest Type 401K Annuity Bond Education IRA Government Bond Government…" at bounding box center [1007, 262] width 174 height 32
click at [647, 172] on link "Personal Items" at bounding box center [645, 174] width 94 height 39
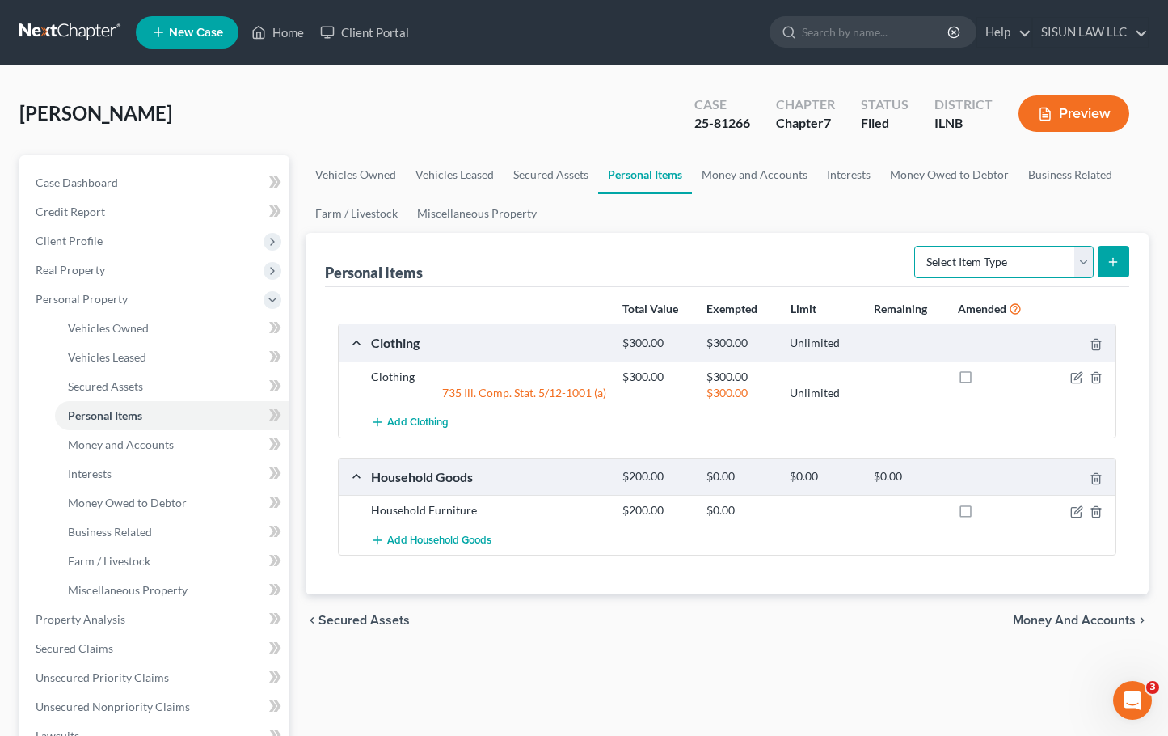
click at [984, 253] on select "Select Item Type Clothing Collectibles Of Value Electronics Firearms Household …" at bounding box center [1003, 262] width 179 height 32
select select "other"
click at [916, 246] on select "Select Item Type Clothing Collectibles Of Value Electronics Firearms Household …" at bounding box center [1003, 262] width 179 height 32
click at [1117, 268] on button "submit" at bounding box center [1114, 262] width 32 height 32
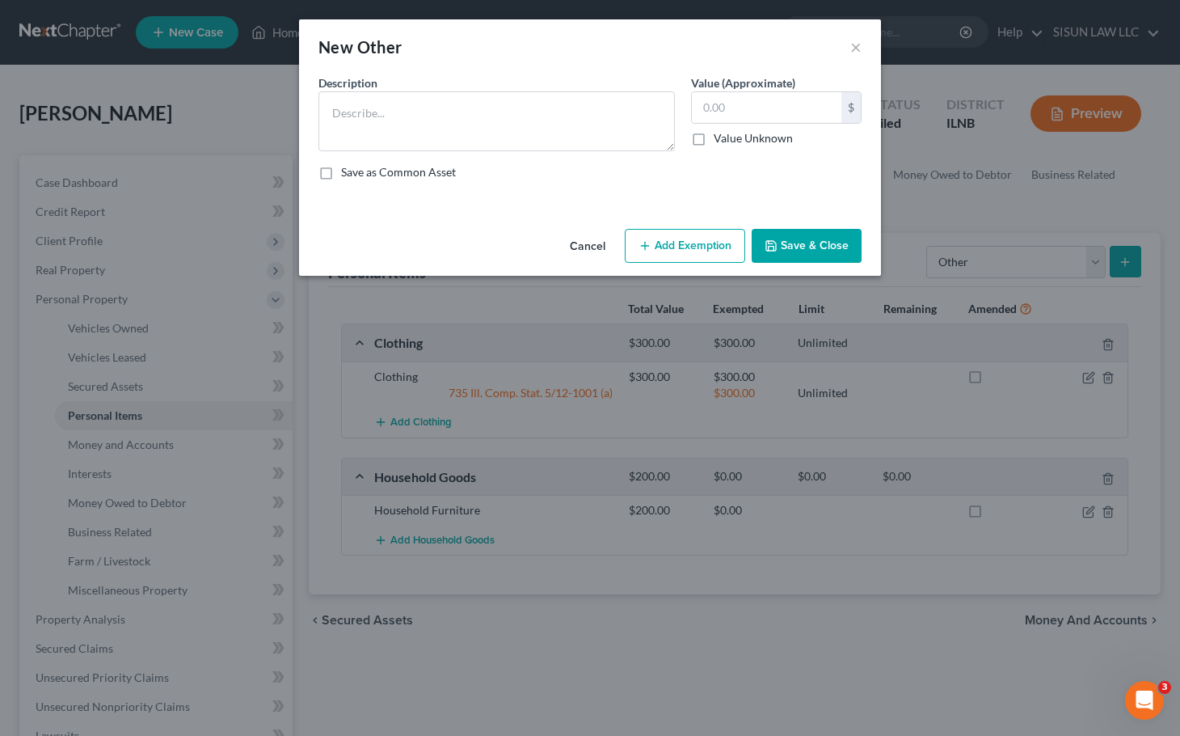
click at [601, 260] on button "Cancel" at bounding box center [587, 246] width 61 height 32
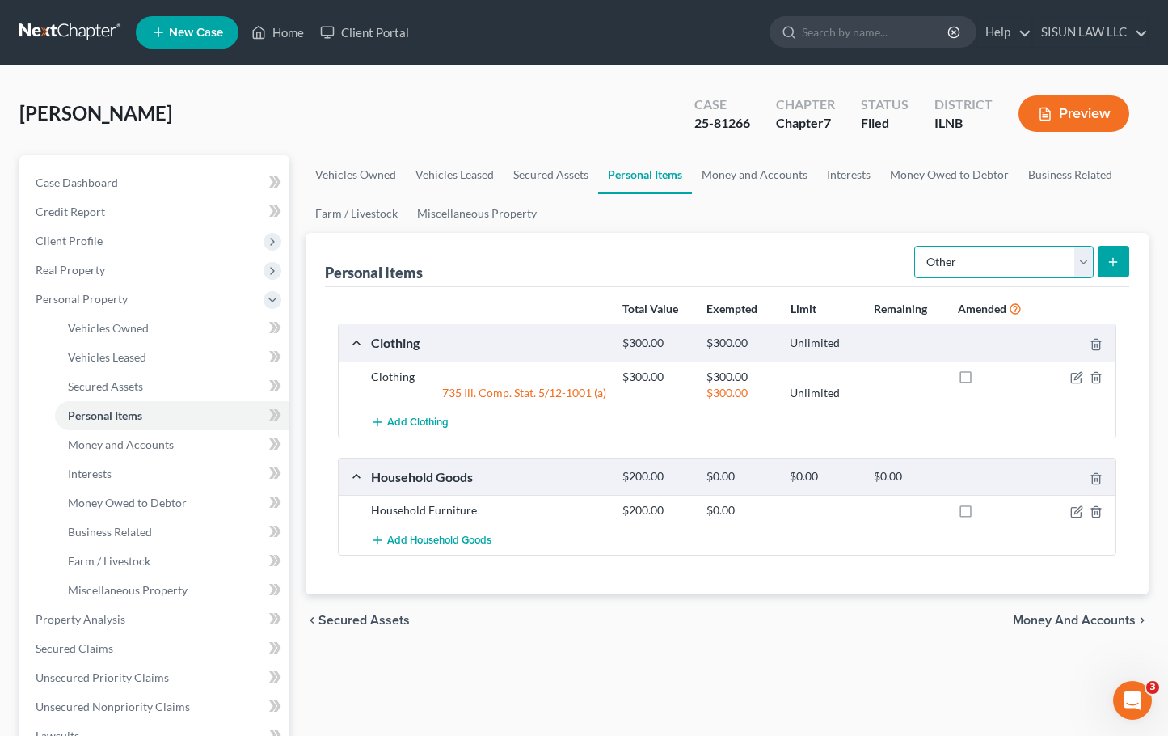
click at [1012, 264] on select "Select Item Type Clothing Collectibles Of Value Electronics Firearms Household …" at bounding box center [1003, 262] width 179 height 32
drag, startPoint x: 1012, startPoint y: 265, endPoint x: 1012, endPoint y: 239, distance: 25.9
click at [1012, 265] on select "Select Item Type Clothing Collectibles Of Value Electronics Firearms Household …" at bounding box center [1003, 262] width 179 height 32
click at [1014, 264] on select "Select Item Type Clothing Collectibles Of Value Electronics Firearms Household …" at bounding box center [1003, 262] width 179 height 32
click at [745, 164] on link "Money and Accounts" at bounding box center [754, 174] width 125 height 39
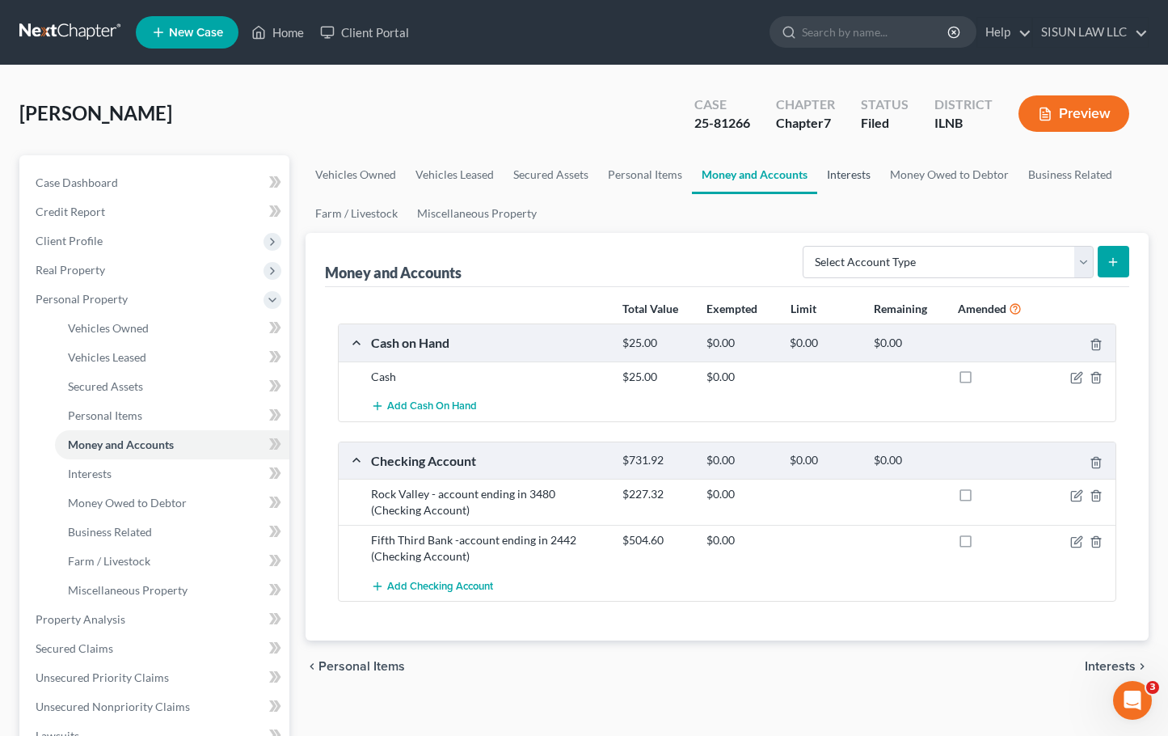
click at [832, 174] on link "Interests" at bounding box center [848, 174] width 63 height 39
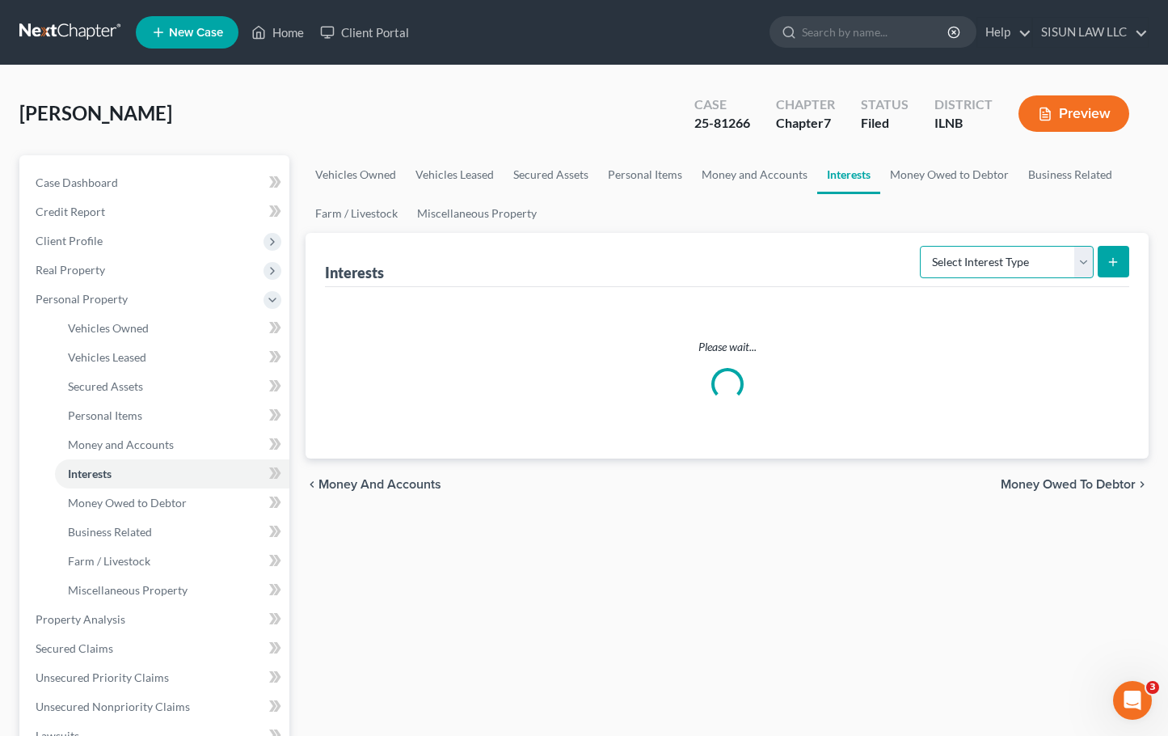
click at [964, 265] on select "Select Interest Type 401K Annuity Bond Education IRA Government Bond Government…" at bounding box center [1007, 262] width 174 height 32
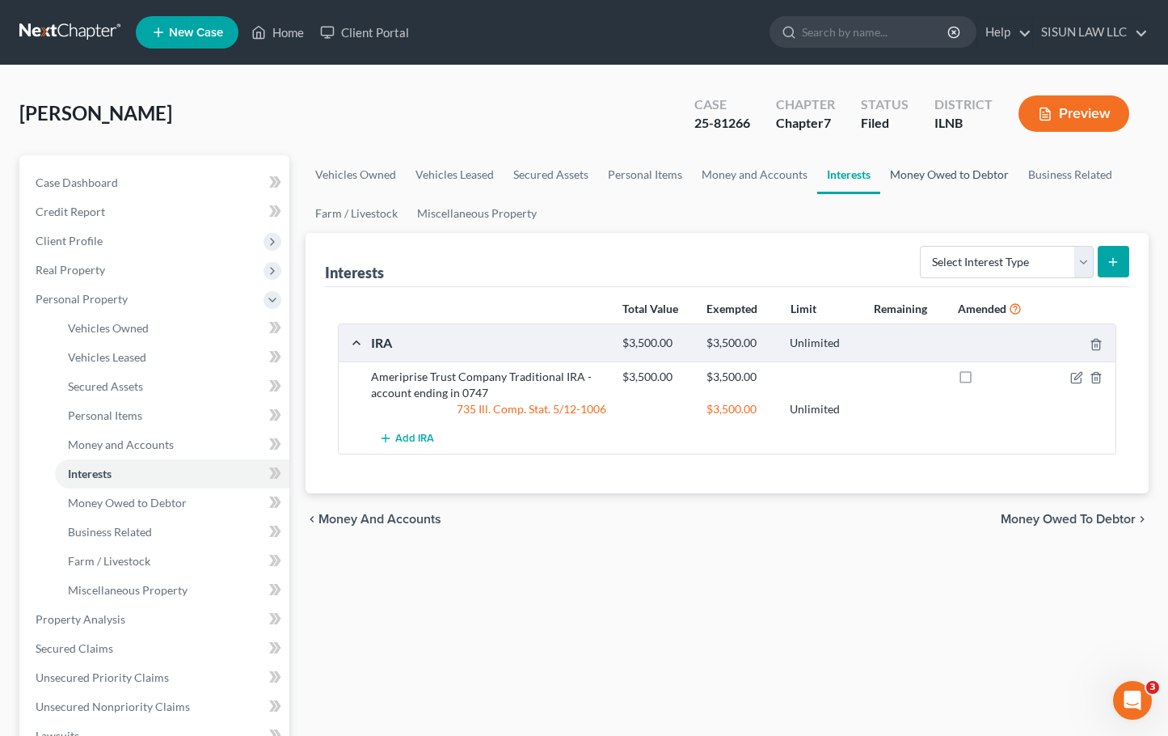
click at [951, 178] on link "Money Owed to Debtor" at bounding box center [949, 174] width 138 height 39
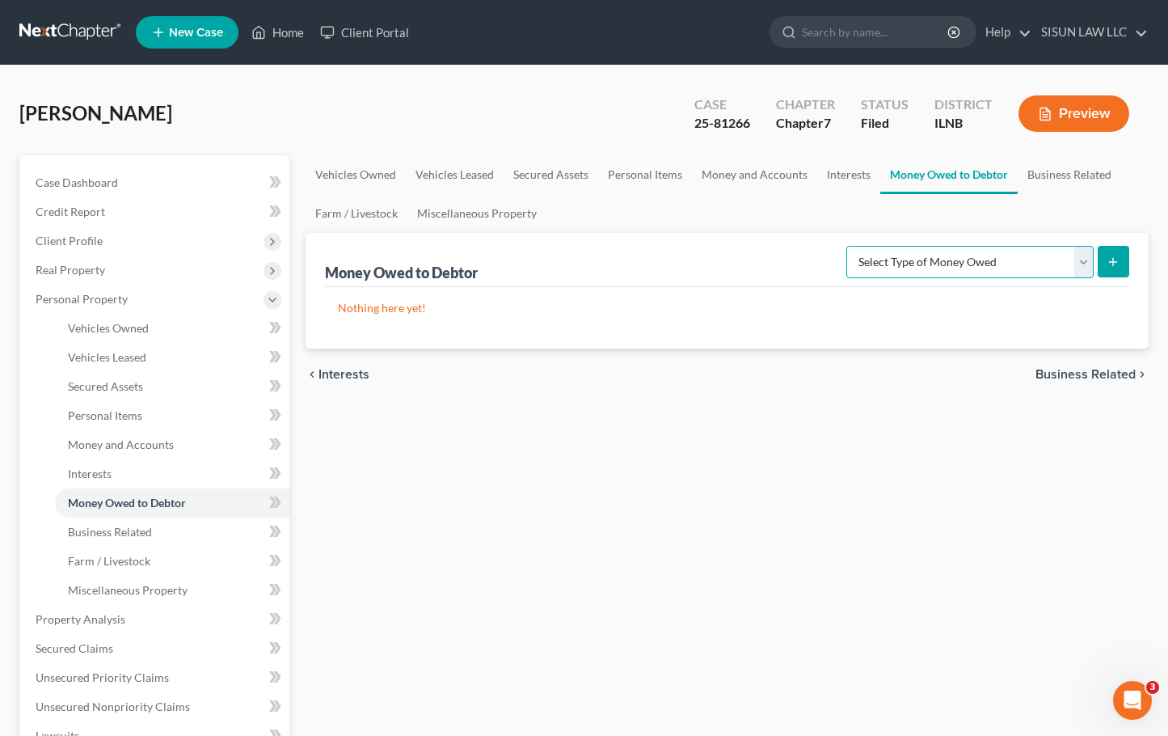
click at [1032, 267] on select "Select Type of Money Owed Accounts Receivable Alimony Child Support Claims Agai…" at bounding box center [969, 262] width 247 height 32
click at [1090, 171] on link "Business Related" at bounding box center [1069, 174] width 103 height 39
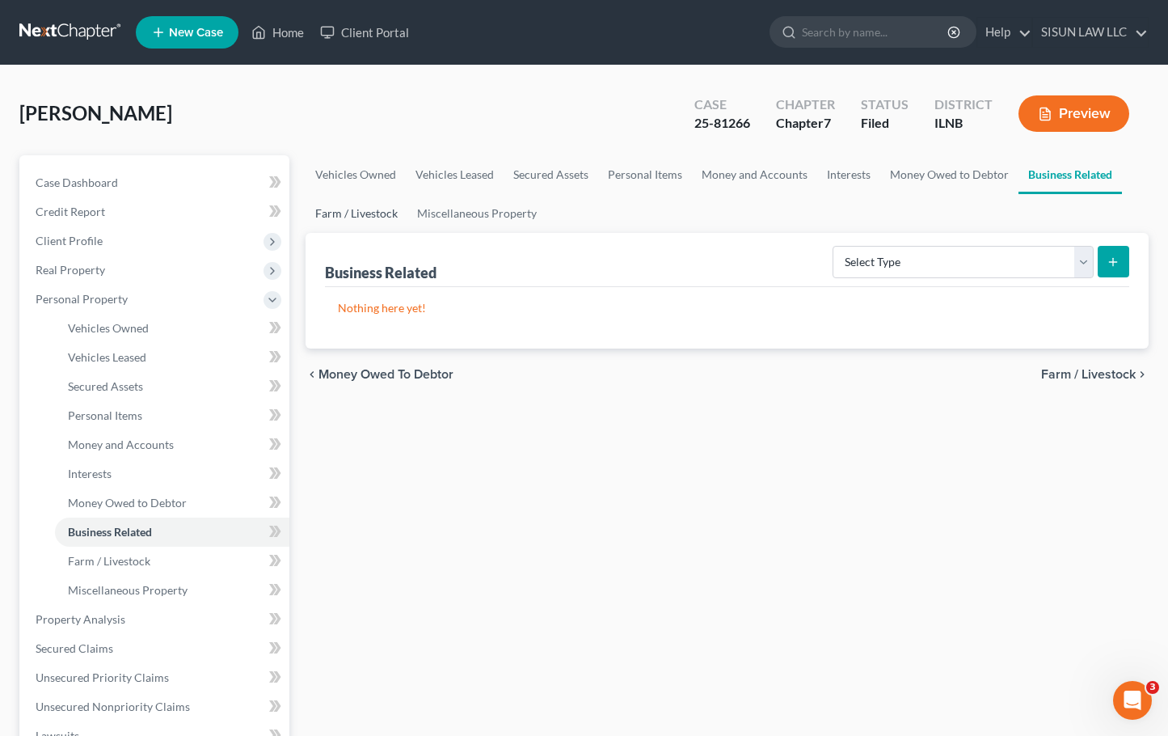
click at [350, 211] on link "Farm / Livestock" at bounding box center [357, 213] width 102 height 39
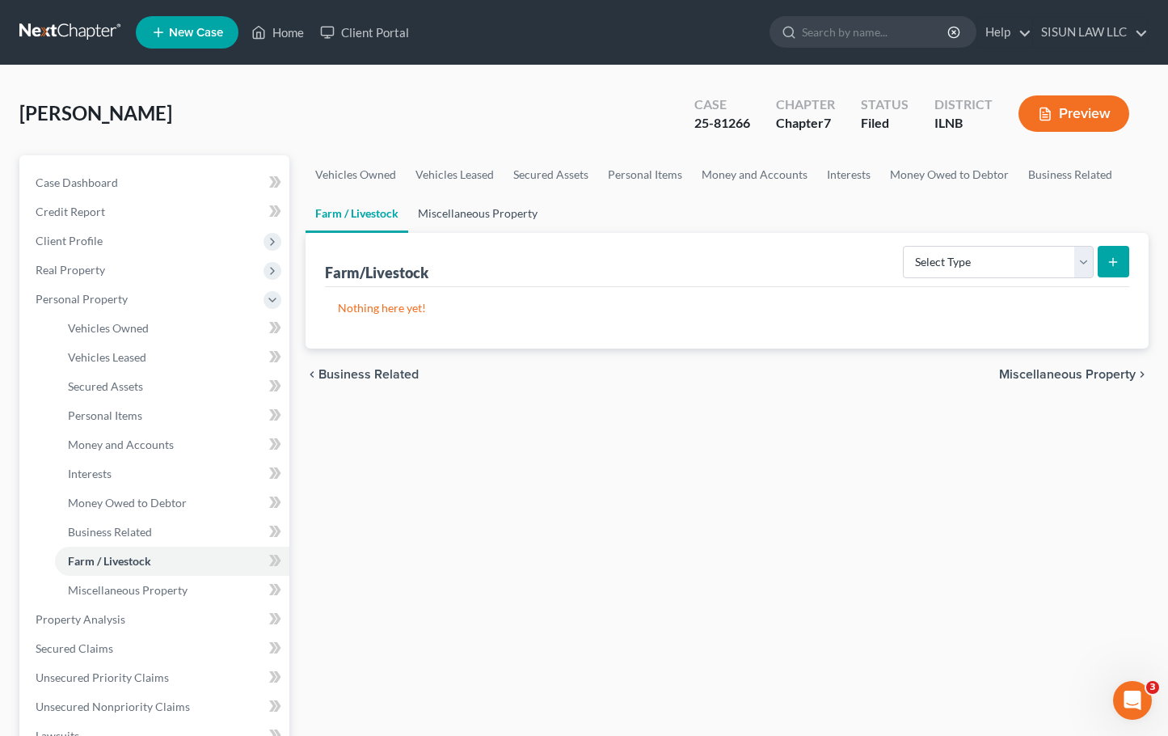
click at [509, 213] on link "Miscellaneous Property" at bounding box center [477, 213] width 139 height 39
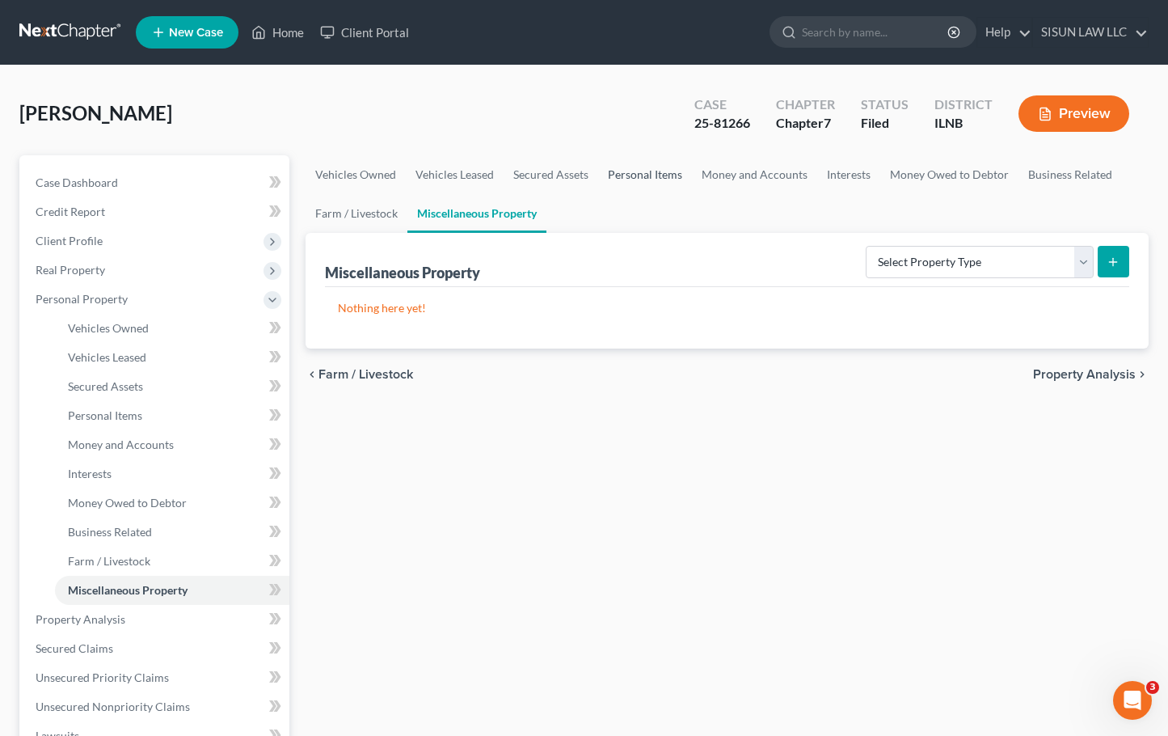
click at [612, 173] on link "Personal Items" at bounding box center [645, 174] width 94 height 39
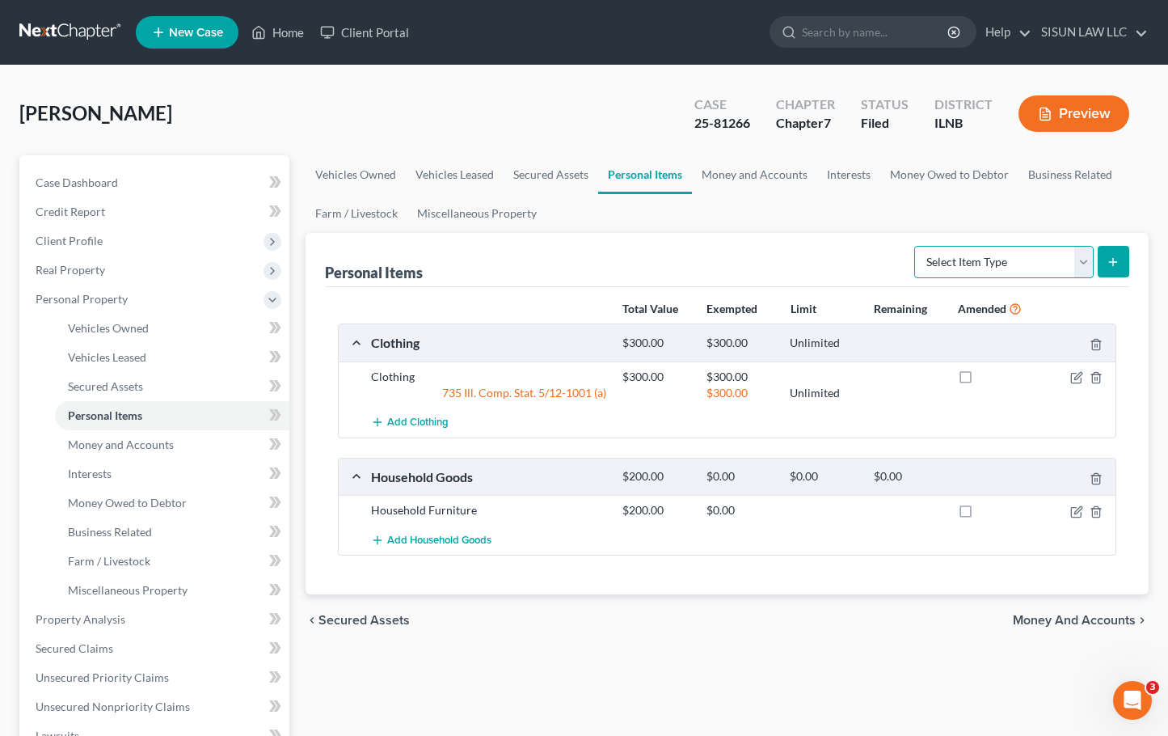
click at [985, 266] on select "Select Item Type Clothing Collectibles Of Value Electronics Firearms Household …" at bounding box center [1003, 262] width 179 height 32
click at [871, 229] on ul "Vehicles Owned Vehicles Leased Secured Assets Personal Items Money and Accounts…" at bounding box center [727, 194] width 843 height 78
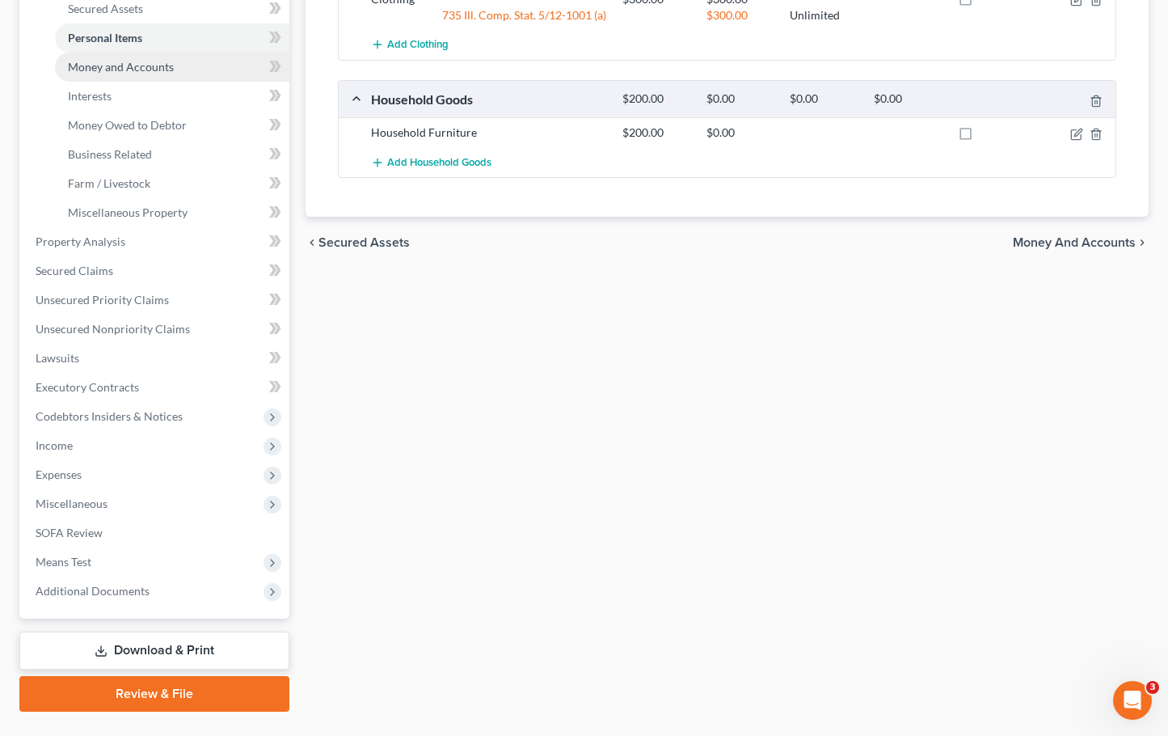
scroll to position [415, 0]
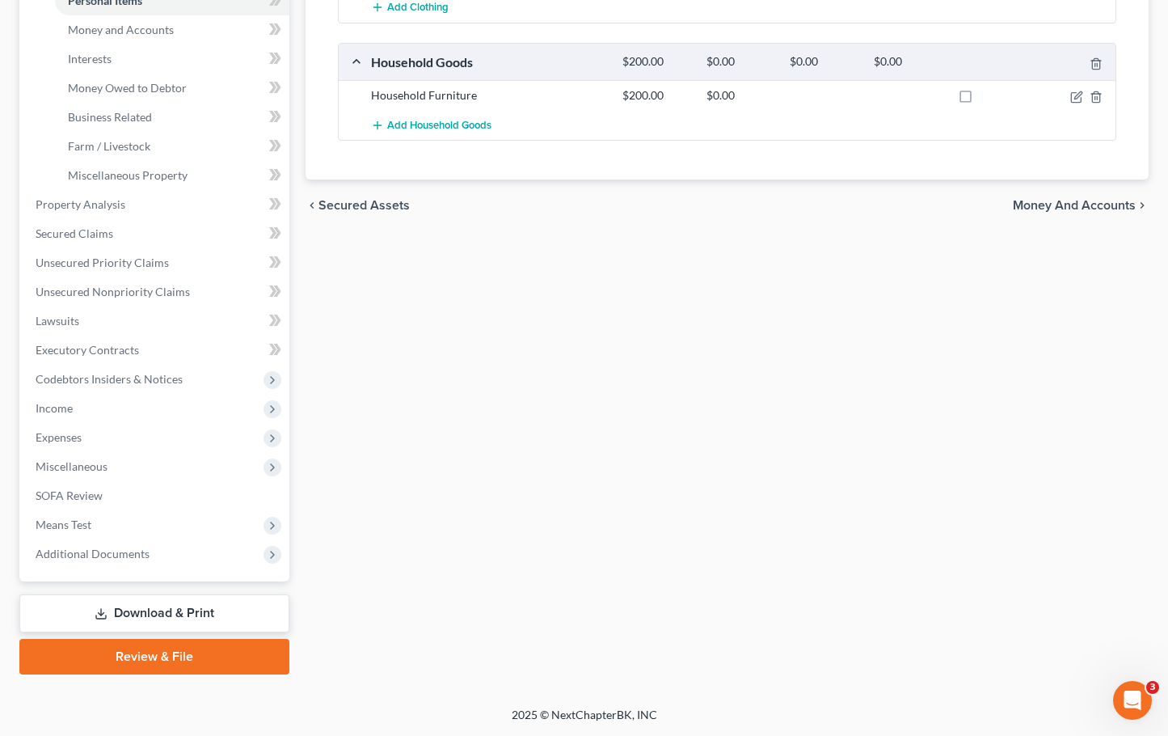
click at [215, 612] on link "Download & Print" at bounding box center [154, 613] width 270 height 38
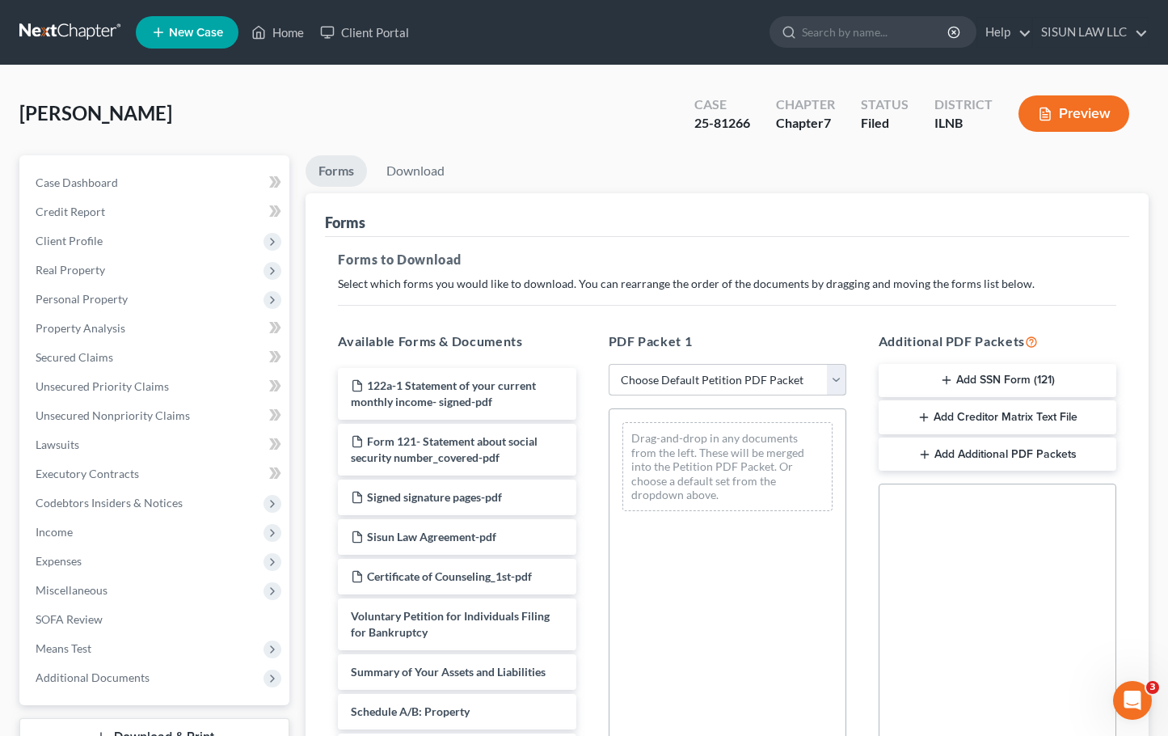
click at [722, 386] on select "Choose Default Petition PDF Packet Complete Bankruptcy Petition (all forms and …" at bounding box center [728, 380] width 238 height 32
select select "0"
click at [609, 364] on select "Choose Default Petition PDF Packet Complete Bankruptcy Petition (all forms and …" at bounding box center [728, 380] width 238 height 32
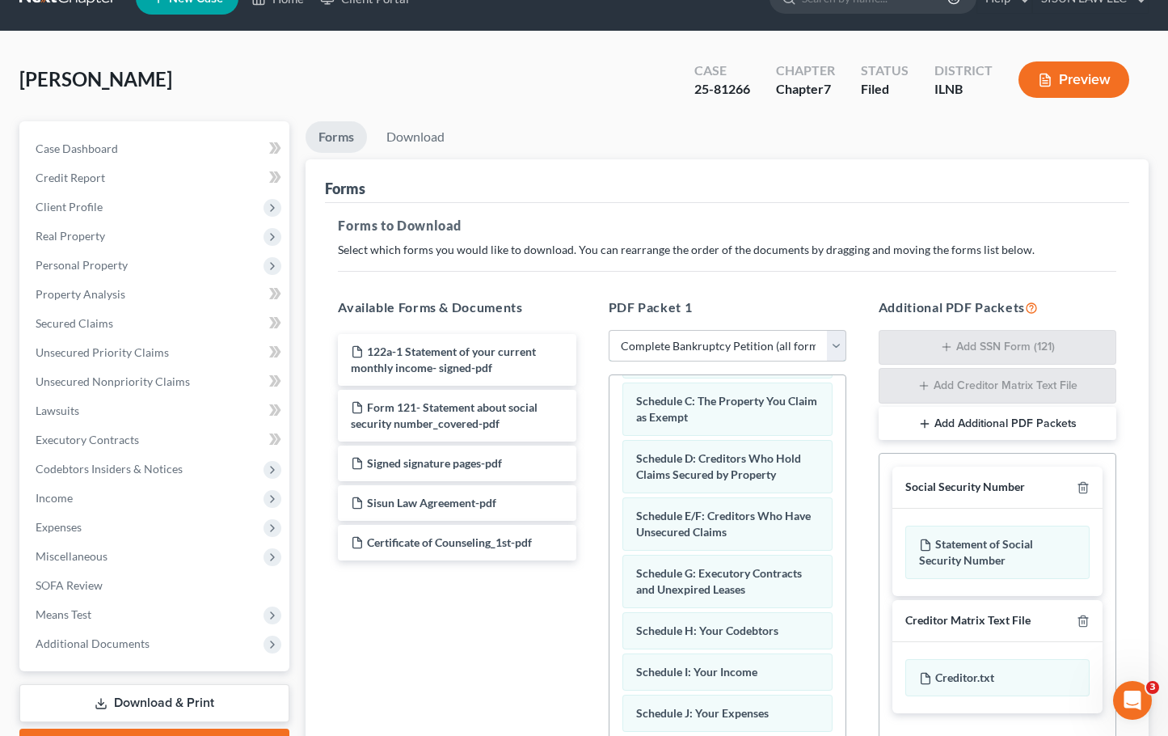
scroll to position [264, 0]
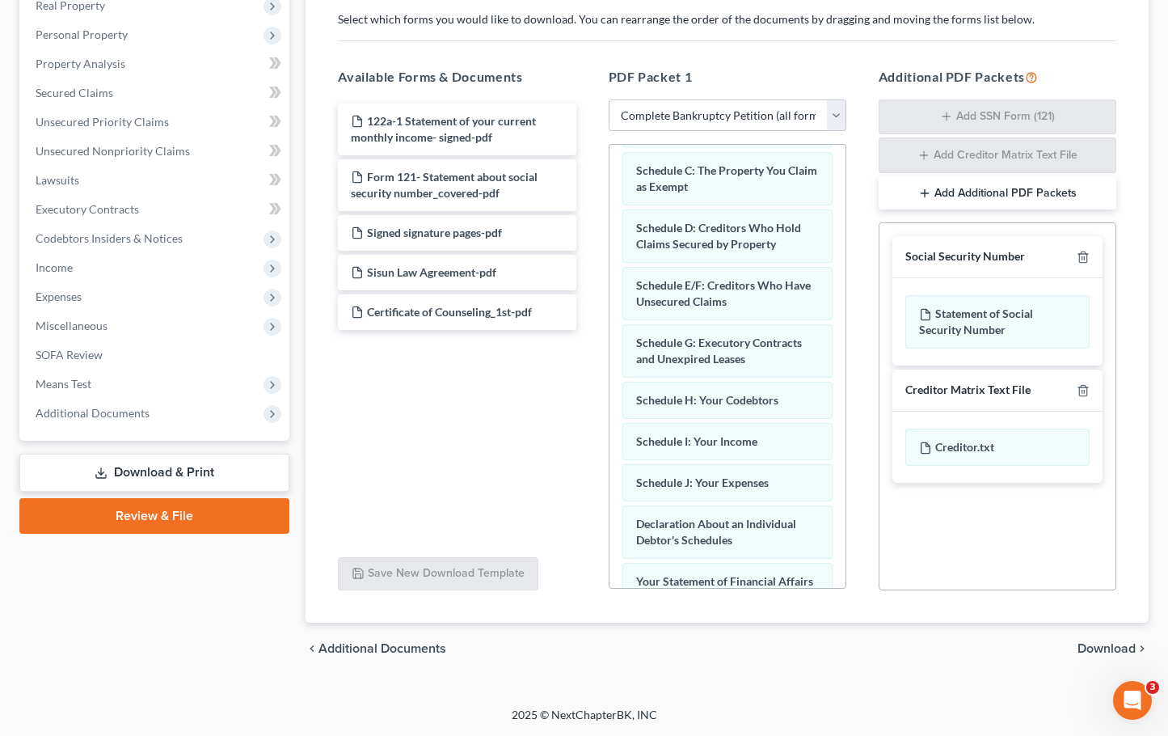
click at [150, 514] on link "Review & File" at bounding box center [154, 516] width 270 height 36
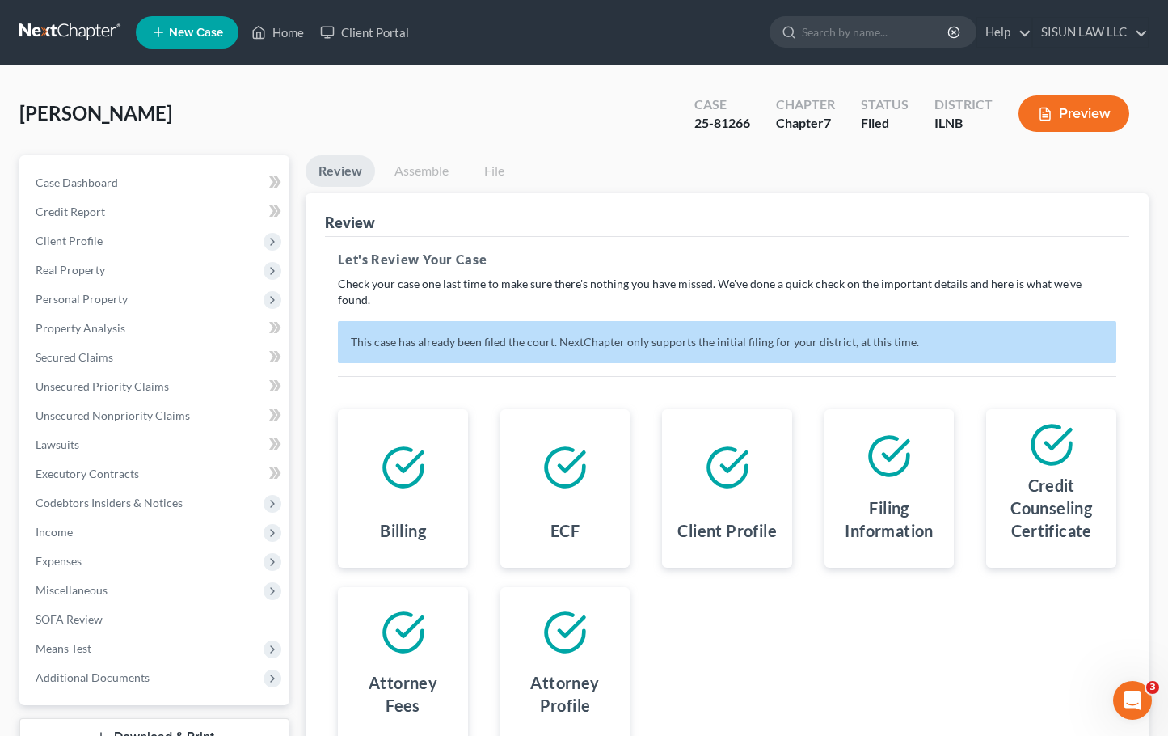
click at [421, 174] on link "Assemble" at bounding box center [422, 171] width 80 height 32
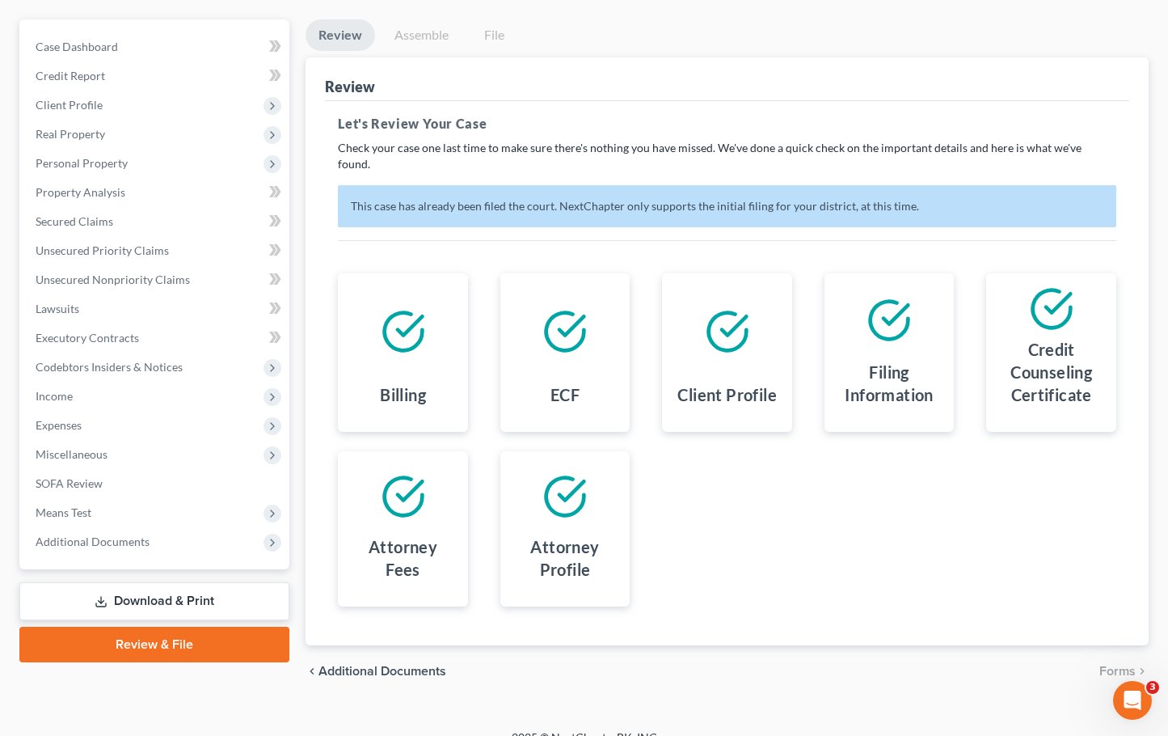
scroll to position [142, 0]
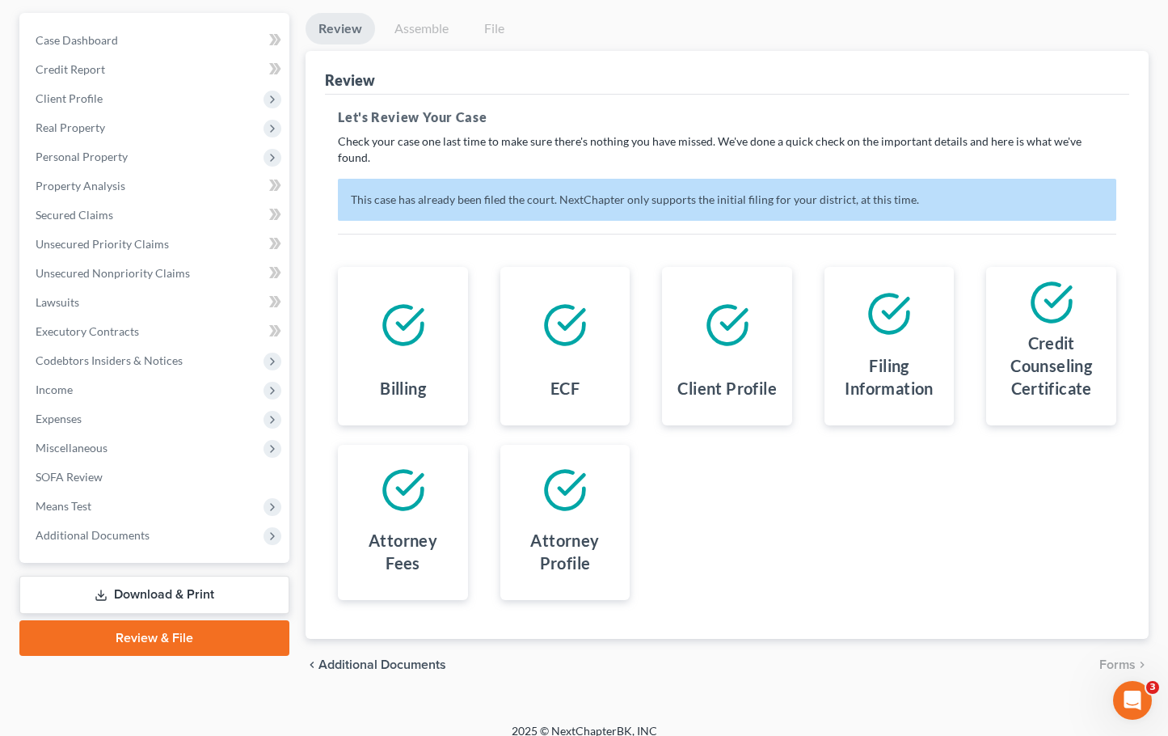
drag, startPoint x: 407, startPoint y: 492, endPoint x: 416, endPoint y: 369, distance: 124.0
click at [405, 491] on icon at bounding box center [403, 489] width 38 height 38
click at [418, 334] on div at bounding box center [403, 325] width 104 height 91
click at [523, 333] on div at bounding box center [565, 325] width 104 height 91
drag, startPoint x: 547, startPoint y: 555, endPoint x: 655, endPoint y: 374, distance: 210.6
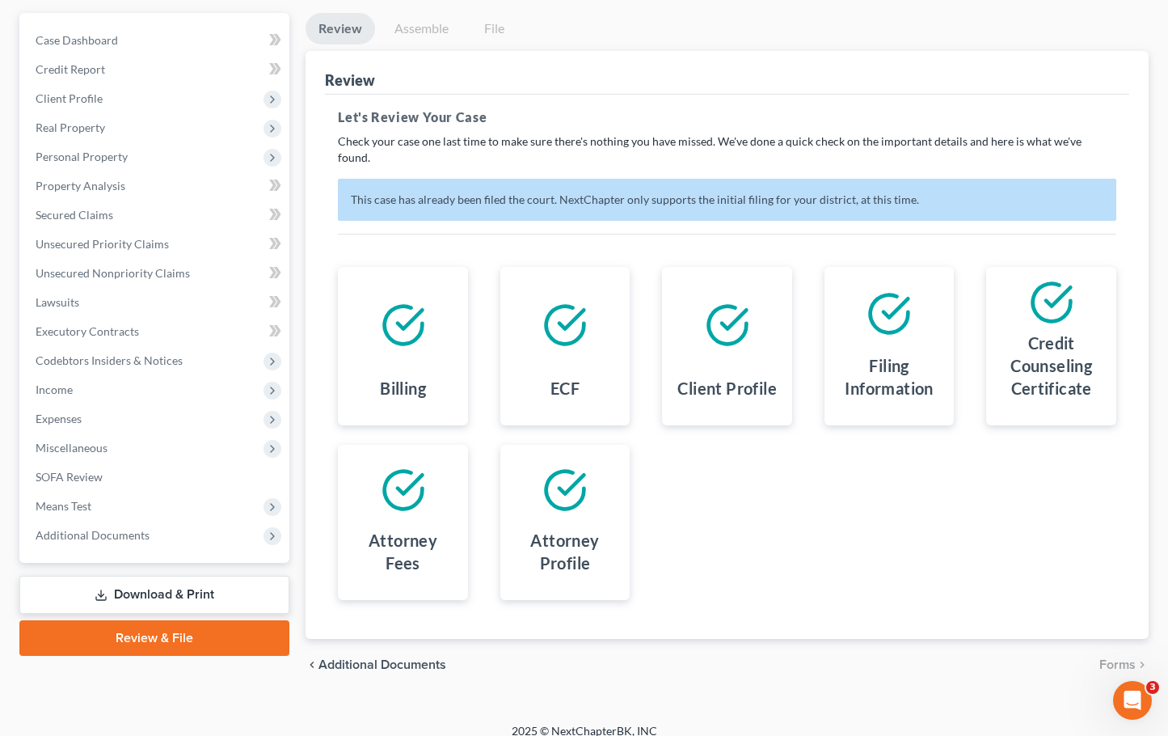
click at [550, 543] on h4 "Attorney Profile" at bounding box center [565, 551] width 104 height 45
drag, startPoint x: 717, startPoint y: 306, endPoint x: 879, endPoint y: 312, distance: 161.8
click at [718, 306] on icon at bounding box center [727, 324] width 45 height 45
click at [944, 312] on div "Filing Information" at bounding box center [890, 346] width 130 height 158
click at [1100, 331] on h4 "Credit Counseling Certificate" at bounding box center [1051, 365] width 104 height 68
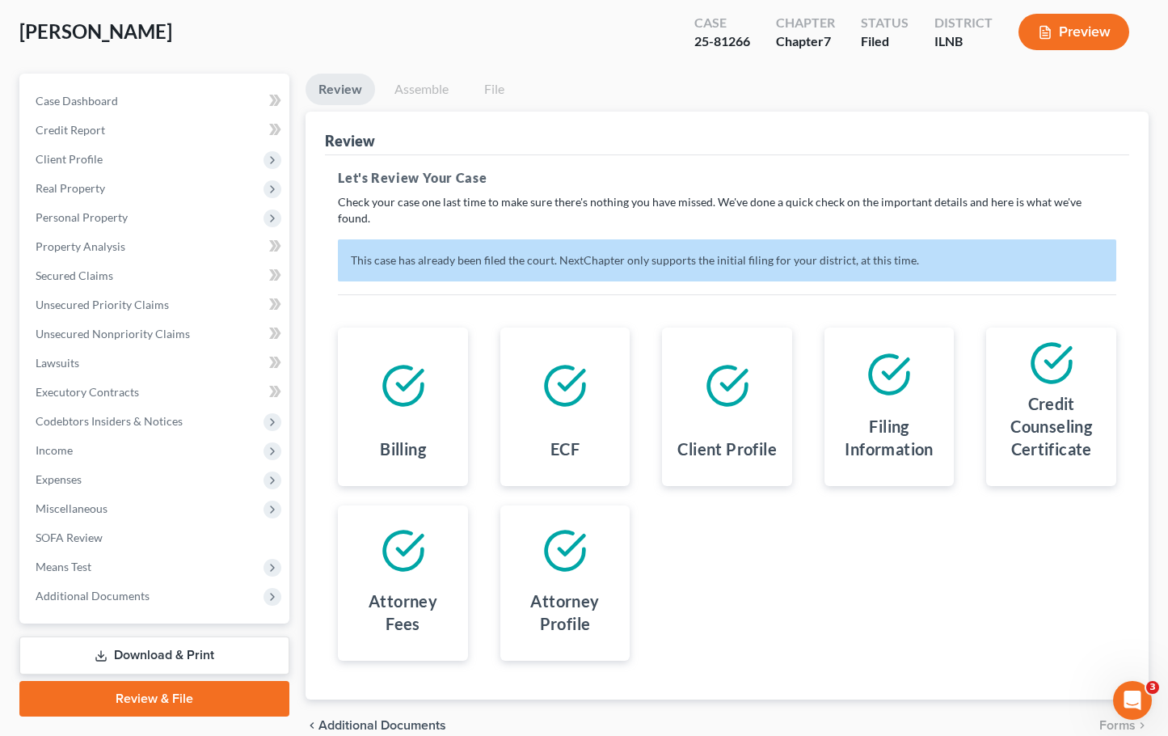
scroll to position [0, 0]
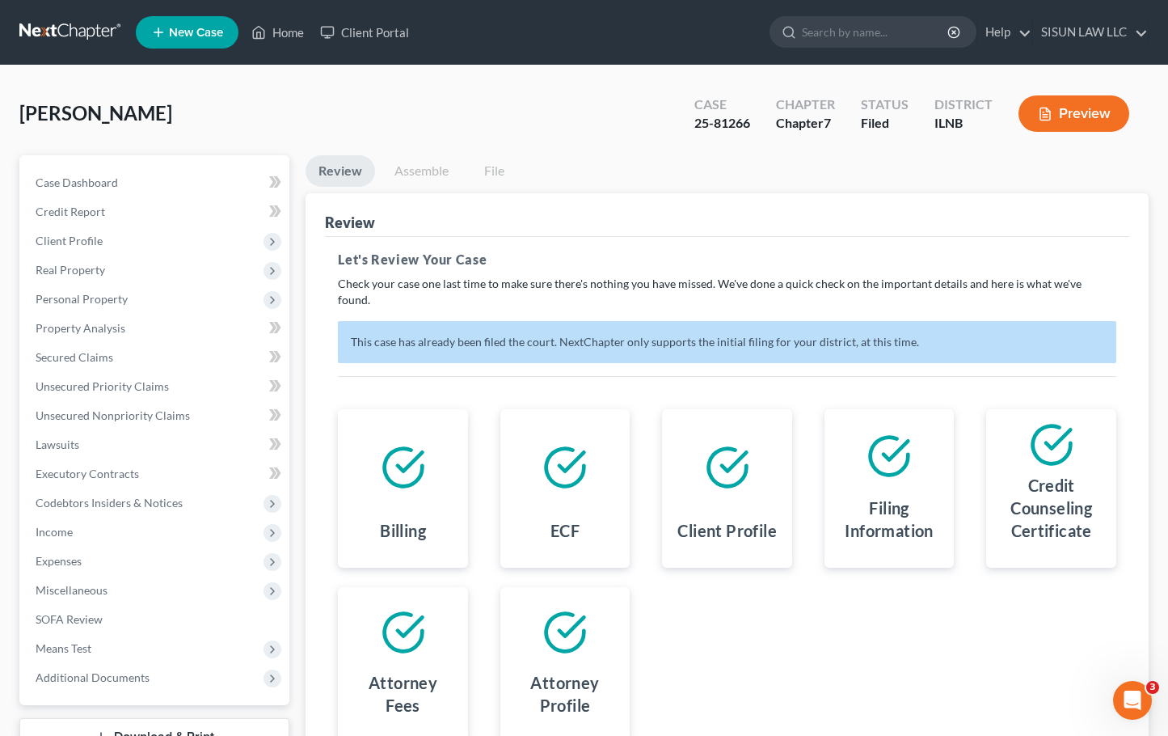
click at [437, 163] on link "Assemble" at bounding box center [422, 171] width 80 height 32
click at [425, 172] on link "Assemble" at bounding box center [422, 171] width 80 height 32
click at [35, 31] on link at bounding box center [70, 32] width 103 height 29
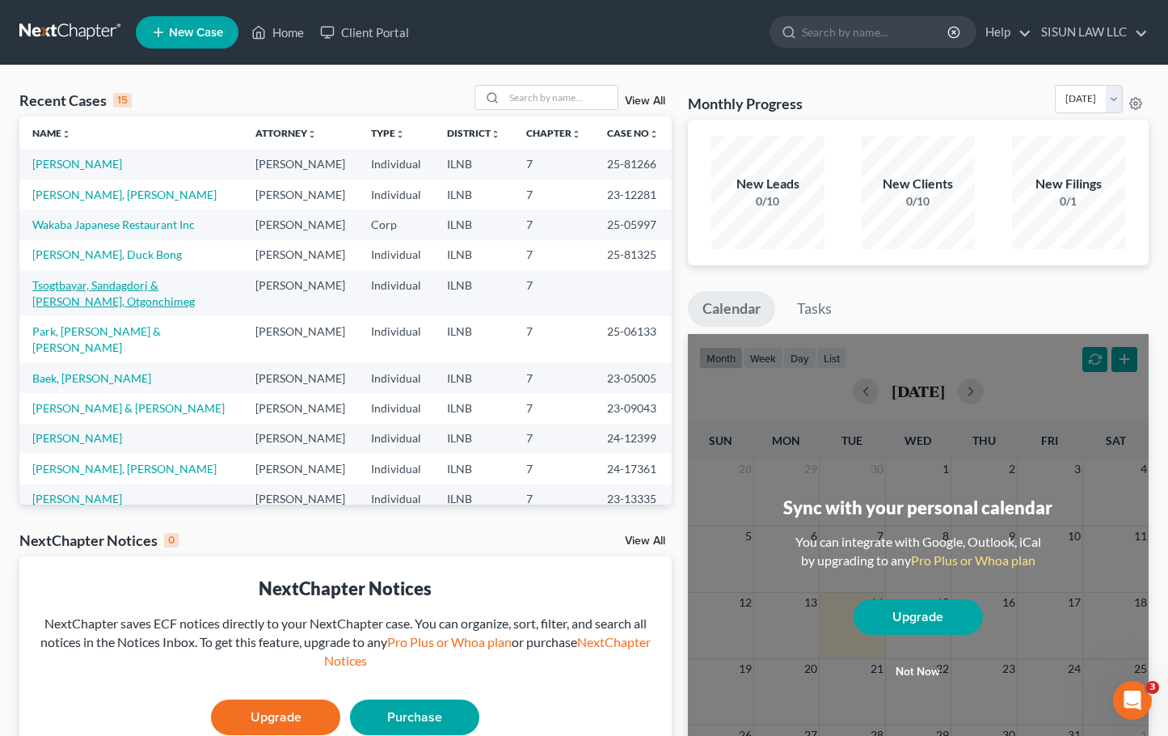
click at [81, 293] on link "Tsogtbayar, Sandagdorj & [PERSON_NAME], Otgonchimeg" at bounding box center [113, 293] width 162 height 30
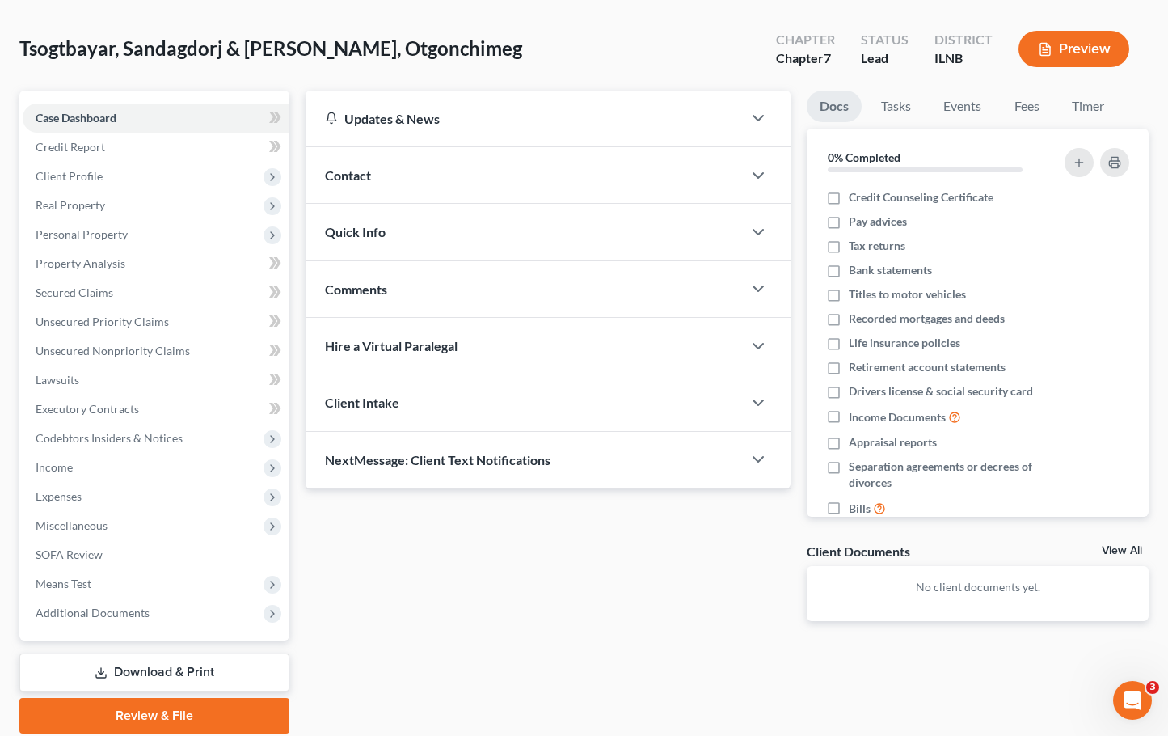
scroll to position [124, 0]
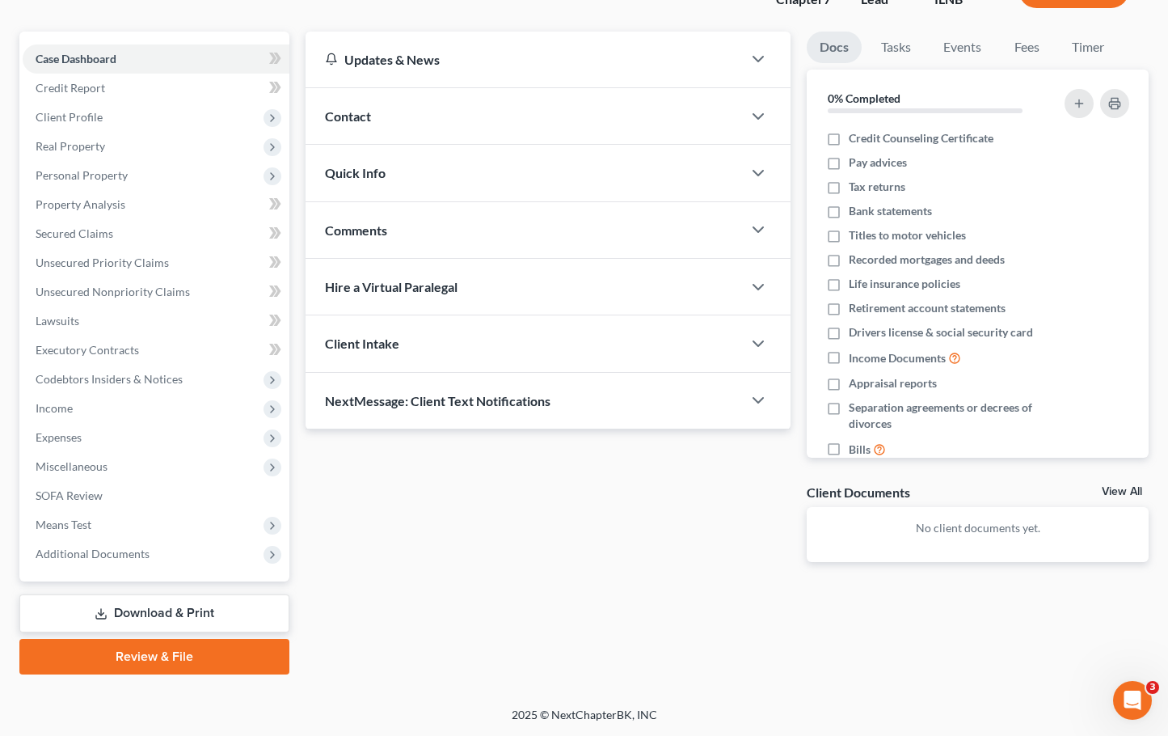
click at [168, 666] on link "Review & File" at bounding box center [154, 657] width 270 height 36
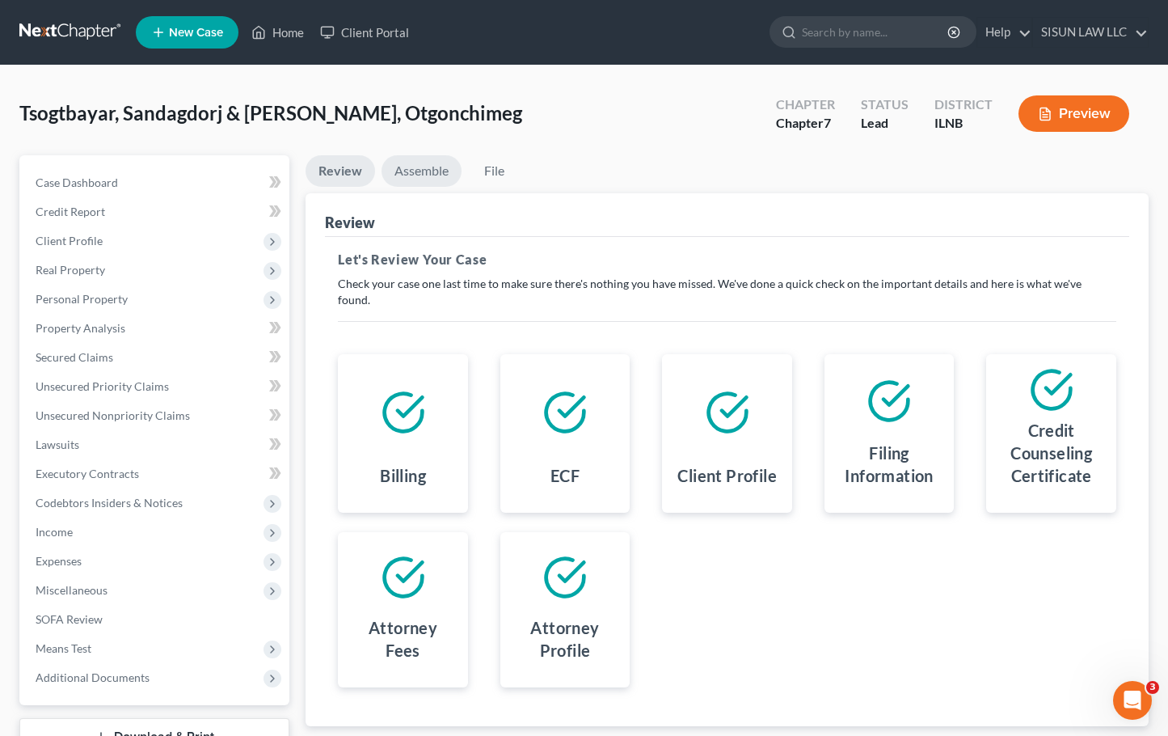
click at [419, 165] on link "Assemble" at bounding box center [422, 171] width 80 height 32
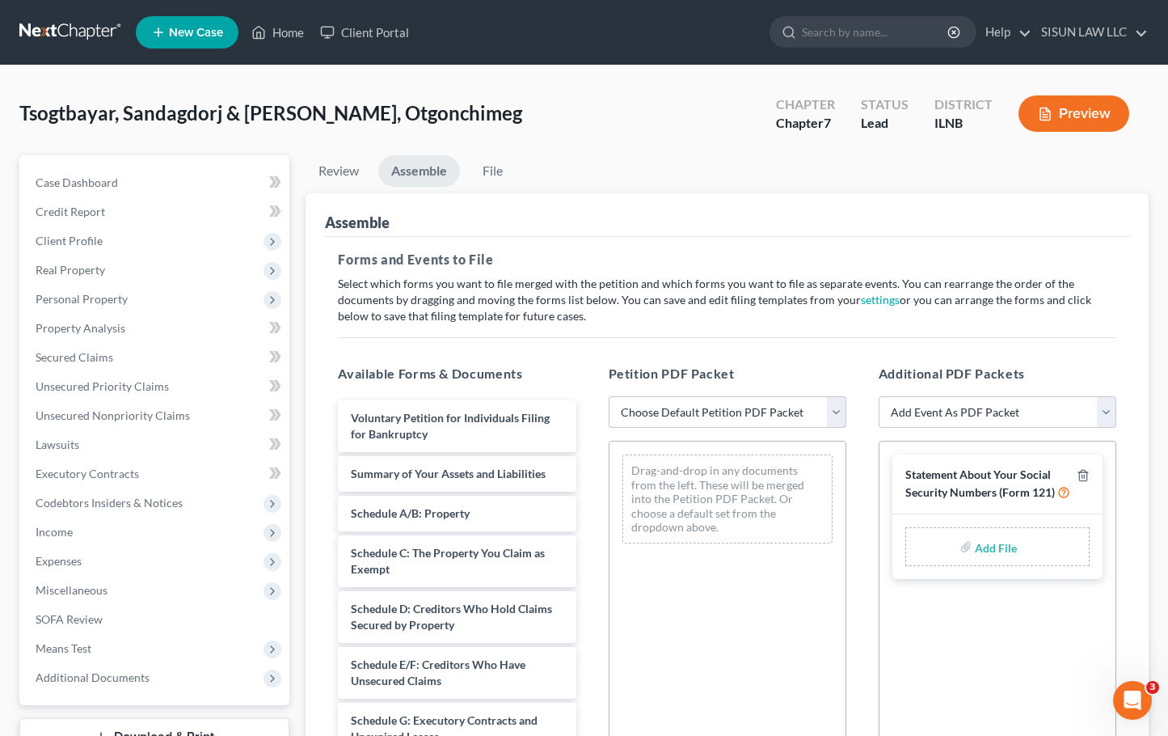
click at [705, 419] on select "Choose Default Petition PDF Packet Emergency Filing (Voluntary Petition and Cre…" at bounding box center [728, 412] width 238 height 32
select select "3"
click at [609, 396] on select "Choose Default Petition PDF Packet Emergency Filing (Voluntary Petition and Cre…" at bounding box center [728, 412] width 238 height 32
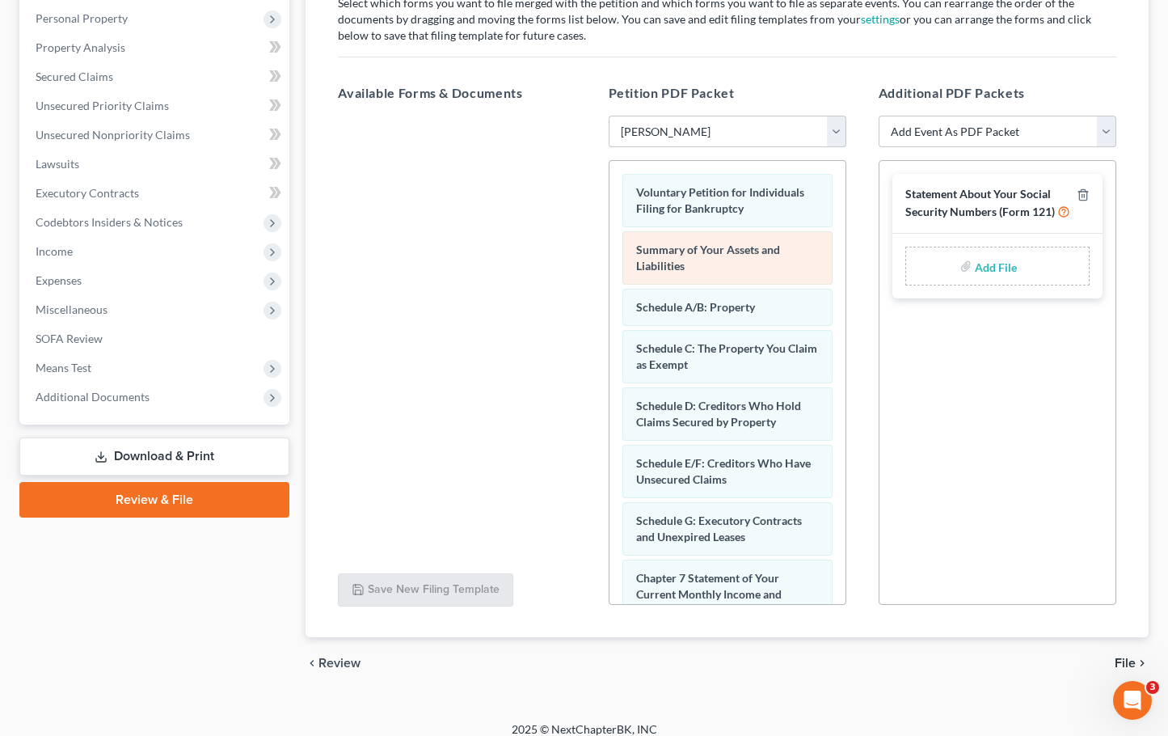
scroll to position [295, 0]
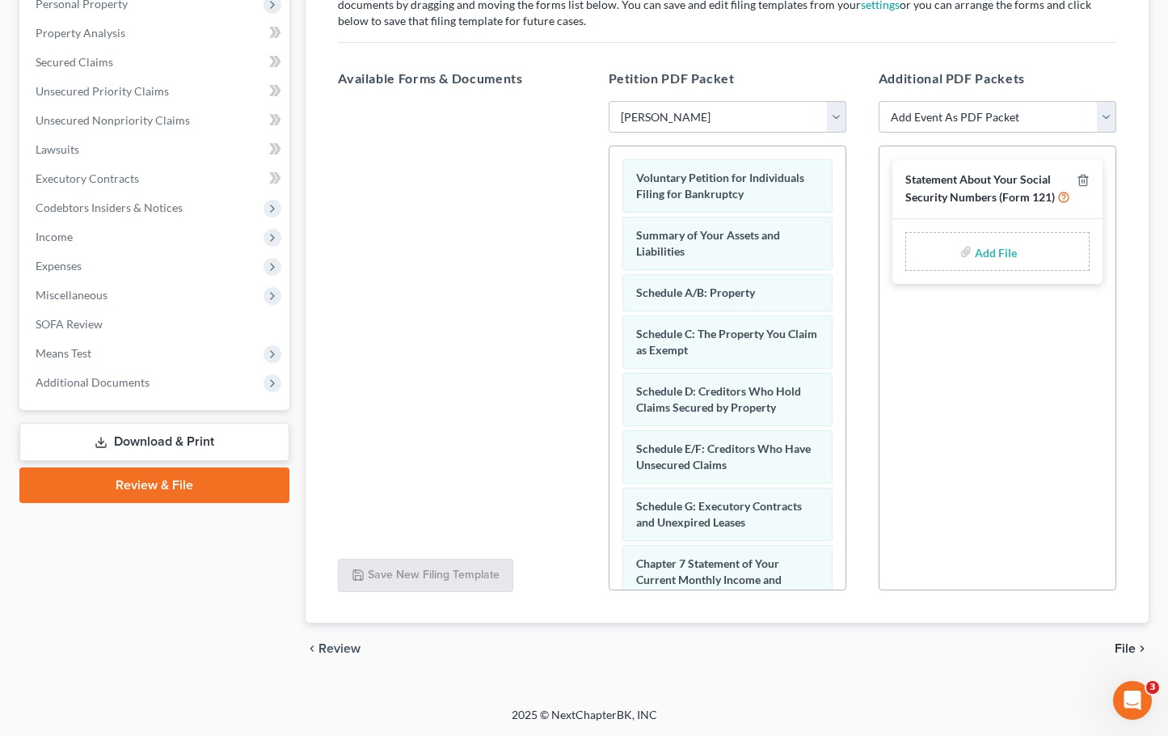
click at [1066, 114] on select "Add Event As PDF Packet Certificate of Credit Counseling Chapter 13 Calculation…" at bounding box center [998, 117] width 238 height 32
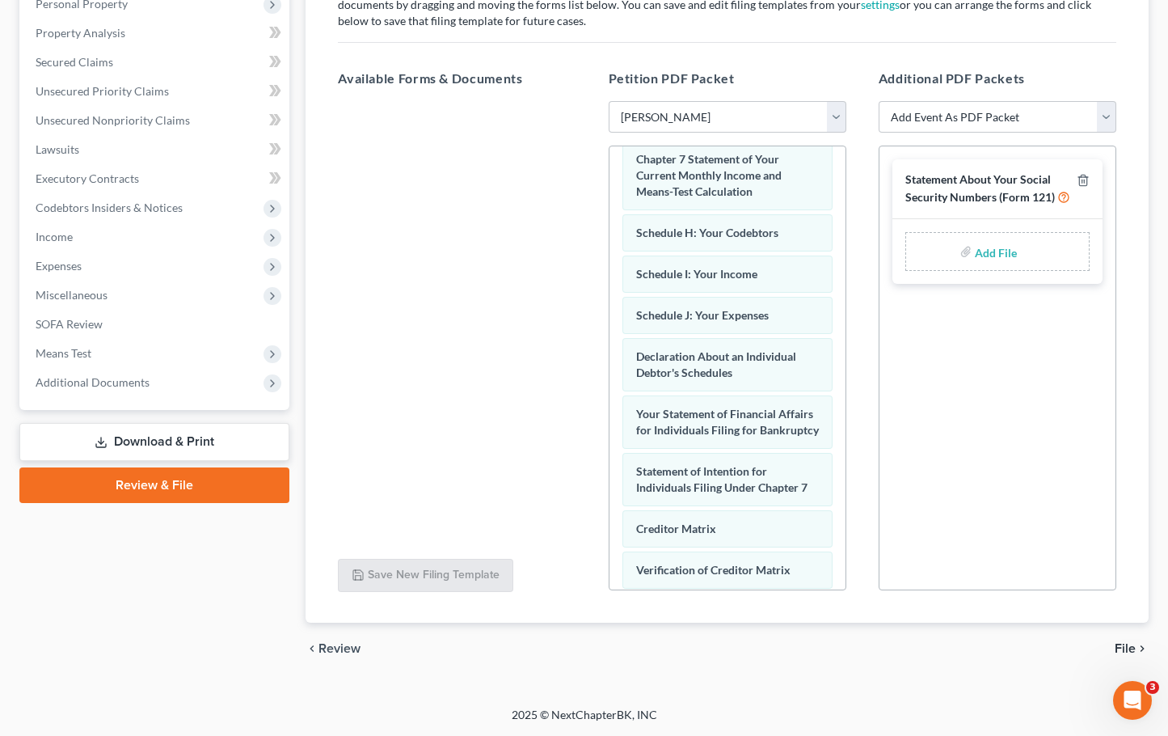
scroll to position [673, 0]
